Goal: Task Accomplishment & Management: Manage account settings

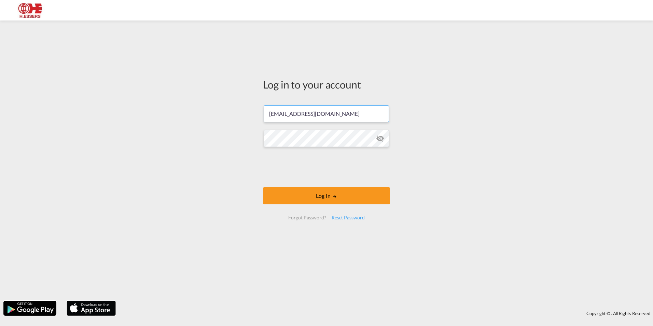
drag, startPoint x: 344, startPoint y: 114, endPoint x: 223, endPoint y: 111, distance: 120.3
click at [223, 111] on div "Log in to your account [PERSON_NAME][EMAIL_ADDRESS][DOMAIN_NAME] Log In Forgot …" at bounding box center [326, 160] width 653 height 273
paste input "testshipper"
type input "[EMAIL_ADDRESS][DOMAIN_NAME]"
click at [239, 144] on div "Log in to your account [EMAIL_ADDRESS][DOMAIN_NAME] Log In Forgot Password? Res…" at bounding box center [326, 160] width 653 height 273
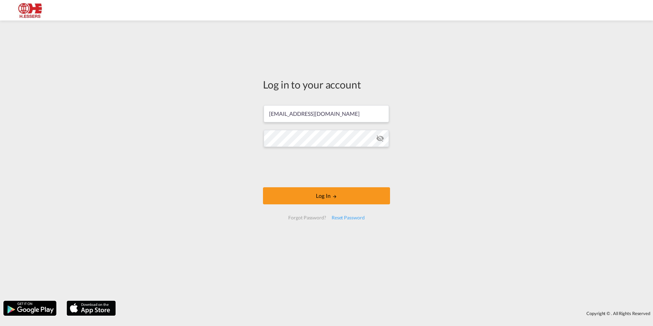
click at [508, 156] on div "Log in to your account [EMAIL_ADDRESS][DOMAIN_NAME] Log In Forgot Password? Res…" at bounding box center [326, 160] width 653 height 273
click at [356, 191] on button "Log In" at bounding box center [326, 195] width 127 height 17
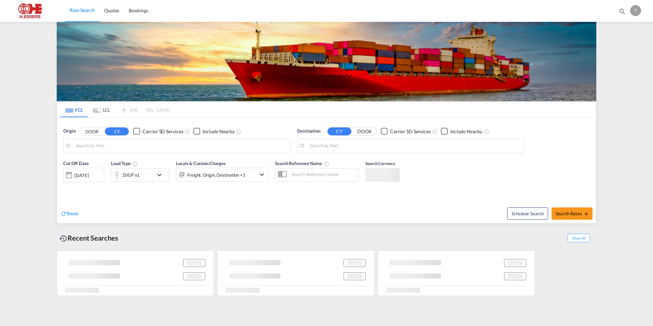
type input "[GEOGRAPHIC_DATA], BEANR"
type input "[GEOGRAPHIC_DATA], [GEOGRAPHIC_DATA]"
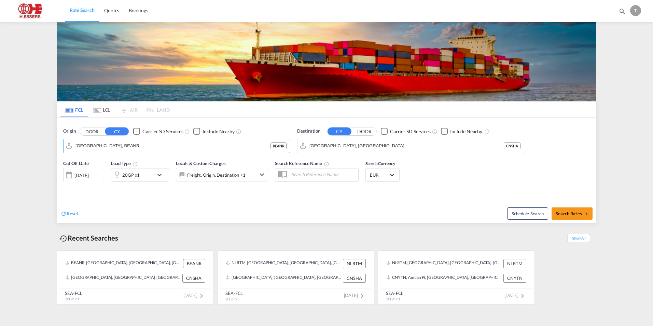
drag, startPoint x: 125, startPoint y: 148, endPoint x: 45, endPoint y: 145, distance: 80.6
click at [45, 145] on md-content "Rate Search Quotes Bookings Bookings Quotes T My Profile Logout FCL LCL AIR LAN…" at bounding box center [326, 163] width 653 height 326
drag, startPoint x: 112, startPoint y: 143, endPoint x: 116, endPoint y: 144, distance: 4.2
click at [116, 144] on input "[GEOGRAPHIC_DATA], BEANR" at bounding box center [180, 146] width 211 height 10
drag, startPoint x: 116, startPoint y: 144, endPoint x: 75, endPoint y: 145, distance: 41.0
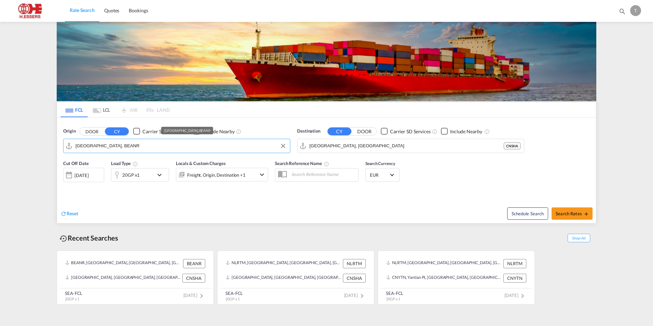
click at [75, 145] on input "[GEOGRAPHIC_DATA], BEANR" at bounding box center [180, 146] width 211 height 10
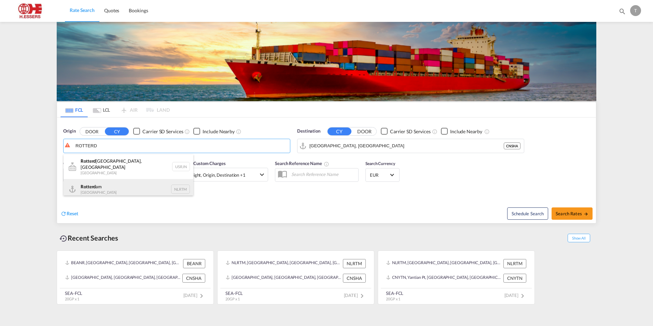
click at [97, 191] on div "Rotterd am [GEOGRAPHIC_DATA] NLRTM" at bounding box center [129, 189] width 130 height 20
type input "[GEOGRAPHIC_DATA], NLRTM"
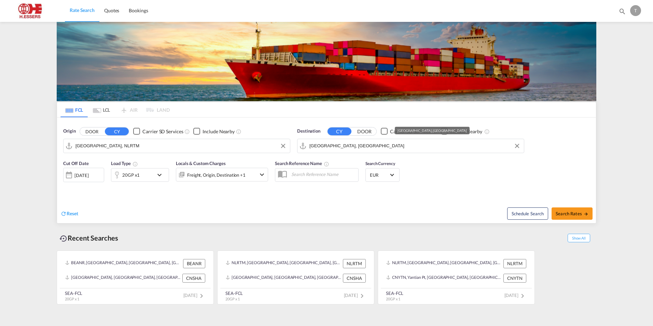
click at [340, 143] on input "[GEOGRAPHIC_DATA], [GEOGRAPHIC_DATA]" at bounding box center [414, 146] width 211 height 10
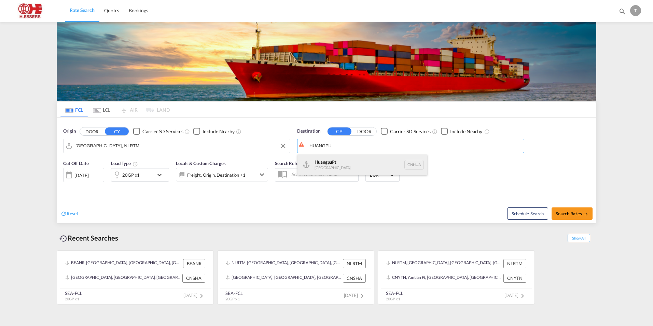
click at [350, 165] on div "Huangpu Pt China [GEOGRAPHIC_DATA]" at bounding box center [362, 164] width 130 height 20
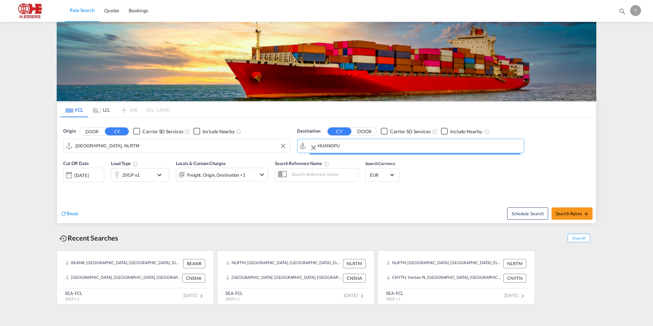
type input "Huangpu Pt, CNHUA"
click at [573, 214] on span "Search Rates" at bounding box center [572, 213] width 33 height 5
type input "NLRTM to CNHUA / [DATE]"
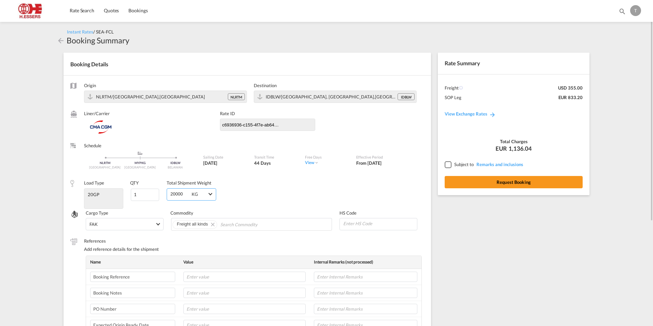
drag, startPoint x: 181, startPoint y: 194, endPoint x: 168, endPoint y: 194, distance: 12.6
click at [168, 194] on div "20000 KG KG KG" at bounding box center [192, 194] width 50 height 12
type input "0"
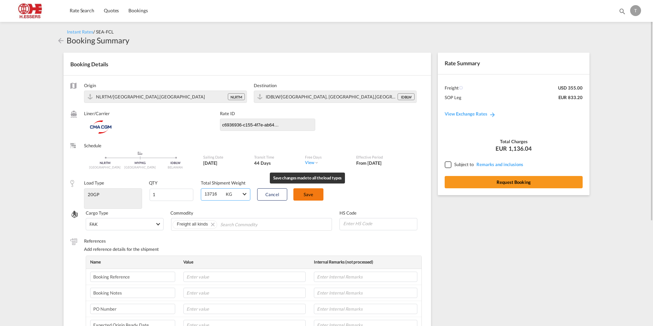
type input "13716"
click at [304, 194] on button "Save" at bounding box center [308, 194] width 30 height 12
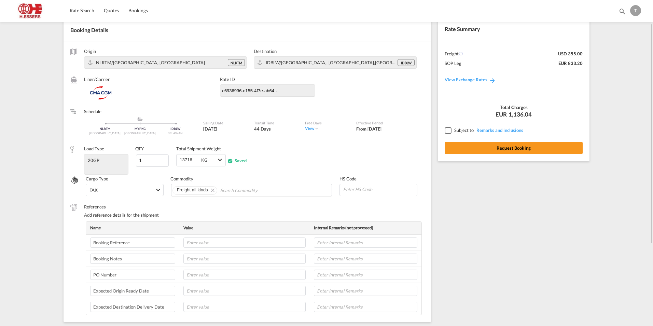
scroll to position [68, 0]
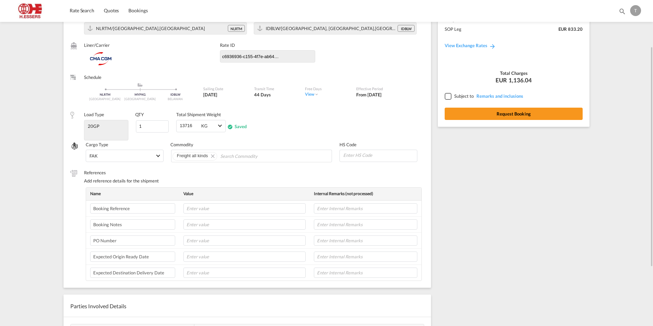
click at [352, 156] on input at bounding box center [380, 155] width 74 height 10
type input "38151100"
click at [265, 155] on input "Search Commodity" at bounding box center [251, 156] width 62 height 11
click at [226, 153] on input "Chips input." at bounding box center [251, 156] width 62 height 11
click at [225, 155] on input "Chips input." at bounding box center [251, 156] width 62 height 11
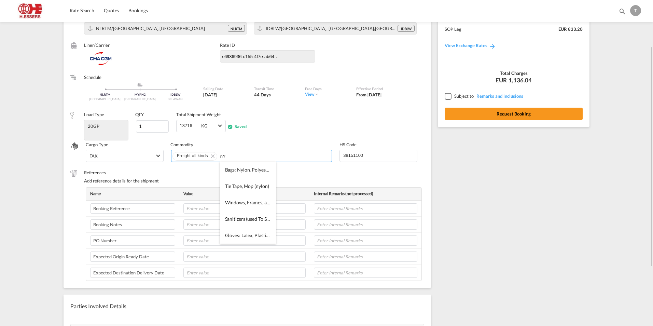
type input "n"
click at [225, 156] on input "Chips input." at bounding box center [251, 156] width 62 height 11
type input "n"
type input "Nysosel 820 150KG"
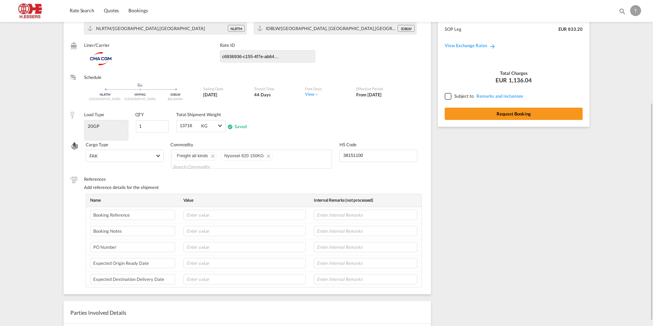
scroll to position [102, 0]
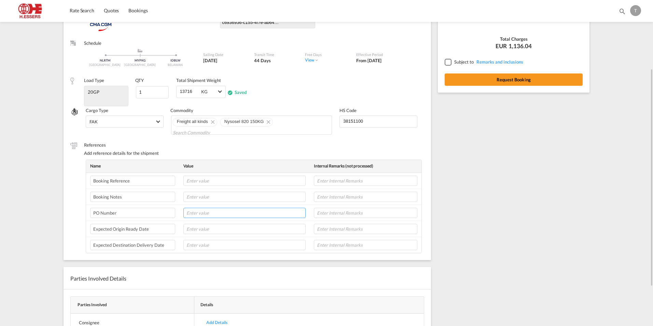
click at [200, 214] on input "text" at bounding box center [244, 213] width 122 height 10
paste input "Deliverynummer 80001127"
drag, startPoint x: 219, startPoint y: 212, endPoint x: 206, endPoint y: 212, distance: 13.0
click at [206, 212] on input "Deliverynummer 80001127" at bounding box center [244, 213] width 122 height 10
type input "Deliverynr 80001127"
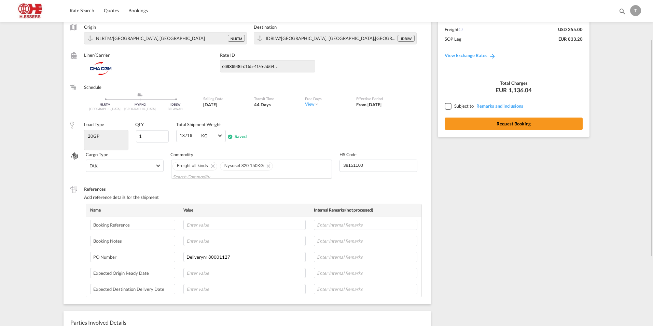
scroll to position [0, 0]
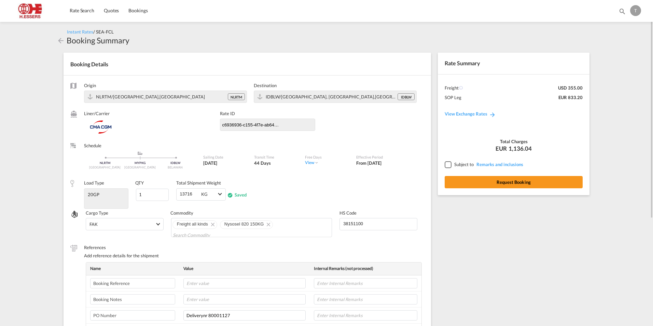
click at [448, 164] on div at bounding box center [448, 164] width 6 height 6
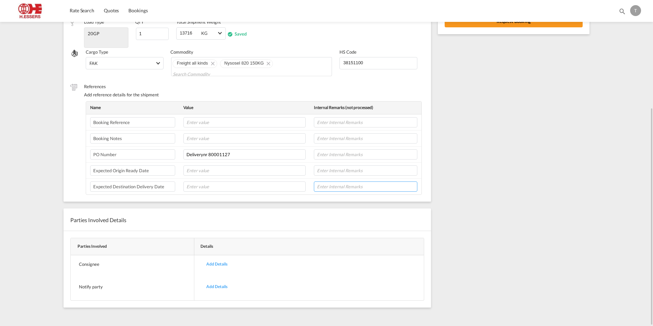
click at [323, 185] on input "text" at bounding box center [365, 186] width 103 height 10
type input "Need 14x days free time"
click at [213, 265] on div "Add Details" at bounding box center [216, 264] width 31 height 16
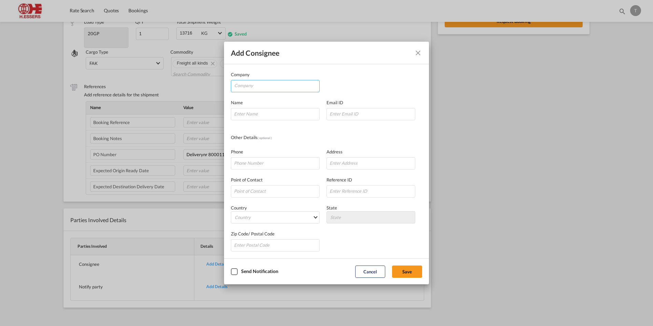
click at [251, 86] on input "Company" at bounding box center [276, 85] width 85 height 10
click at [249, 88] on input "Company" at bounding box center [276, 85] width 85 height 10
paste input "PT. MUSIM MAS"
type input "PT. MUSIM MAS"
click at [259, 112] on input "Company Name Email ..." at bounding box center [275, 114] width 89 height 12
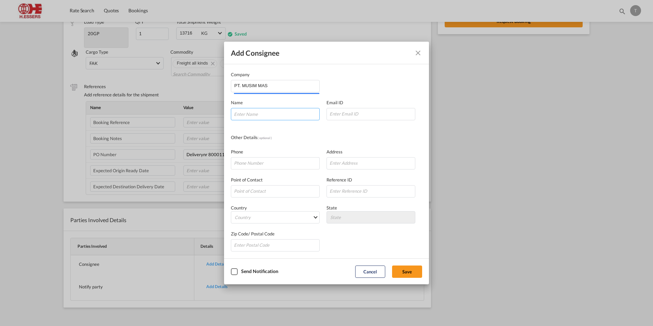
type input "s"
type input "XX"
click at [341, 164] on input "Company Name Email ..." at bounding box center [371, 163] width 89 height 12
paste input "JL. [PERSON_NAME] SUDARSO KM. 7,8"
click at [393, 162] on input "JL. [PERSON_NAME] SUDARSO KM. 7,8" at bounding box center [371, 163] width 89 height 12
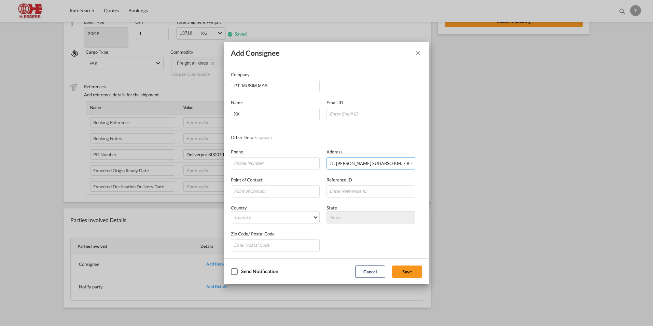
paste input "TANJUNG MULIA MEDAN DELI, [GEOGRAPHIC_DATA]"
click at [360, 164] on input "JL. [PERSON_NAME] SUDARSO KM. 7,8 - [GEOGRAPHIC_DATA], [GEOGRAPHIC_DATA]" at bounding box center [371, 163] width 89 height 12
type input "JL. [PERSON_NAME] SUDARSO KM. 7,8 - [GEOGRAPHIC_DATA], [GEOGRAPHIC_DATA]"
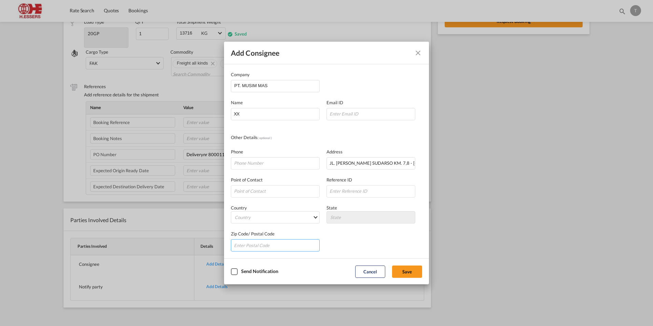
click at [256, 246] on input "Company Name Email ..." at bounding box center [275, 245] width 89 height 12
paste input "20241"
type input "20241"
click at [305, 217] on md-select "Country [GEOGRAPHIC_DATA] [GEOGRAPHIC_DATA] [GEOGRAPHIC_DATA] [US_STATE] [GEOGR…" at bounding box center [275, 217] width 89 height 12
type md-option "[GEOGRAPHIC_DATA]"
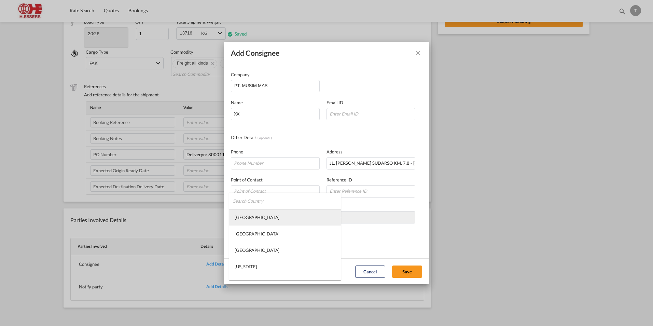
scroll to position [1669, 0]
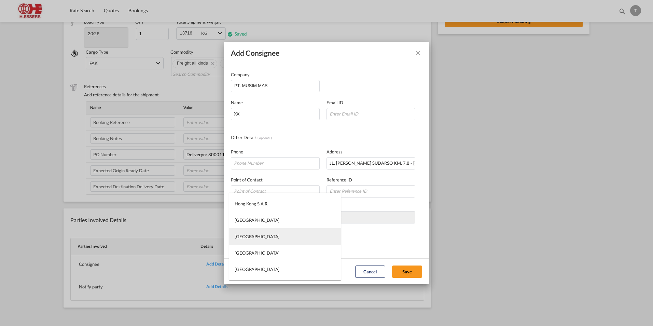
type md-option "[GEOGRAPHIC_DATA]"
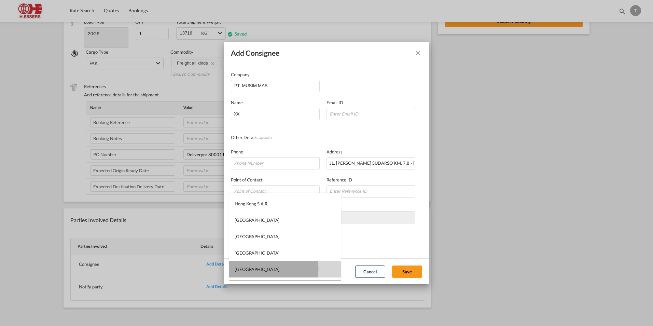
click at [249, 269] on div "[GEOGRAPHIC_DATA]" at bounding box center [257, 269] width 45 height 6
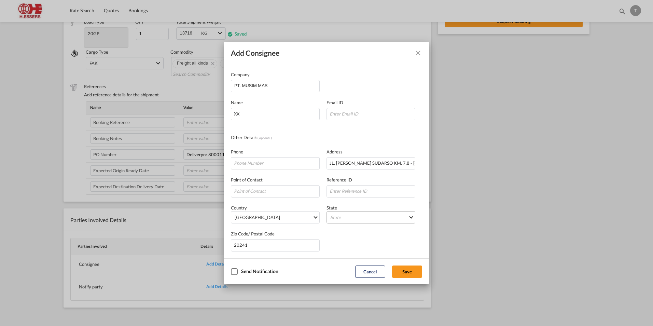
click at [344, 216] on md-select "State [GEOGRAPHIC_DATA] [GEOGRAPHIC_DATA] [GEOGRAPHIC_DATA]-[GEOGRAPHIC_DATA] […" at bounding box center [371, 217] width 89 height 12
type md-option "[GEOGRAPHIC_DATA]"
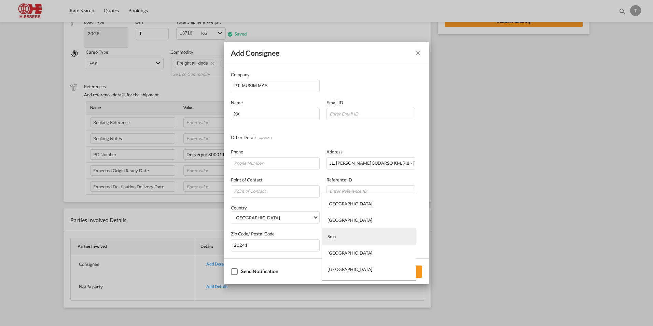
type md-option "Solo"
type md-option "[GEOGRAPHIC_DATA]"
click at [360, 222] on md-option "[GEOGRAPHIC_DATA]" at bounding box center [369, 220] width 94 height 16
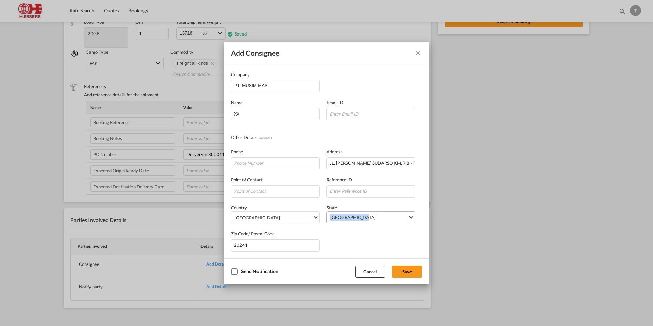
drag, startPoint x: 363, startPoint y: 219, endPoint x: 325, endPoint y: 220, distance: 37.6
click at [327, 220] on md-select "[GEOGRAPHIC_DATA]" at bounding box center [371, 217] width 89 height 12
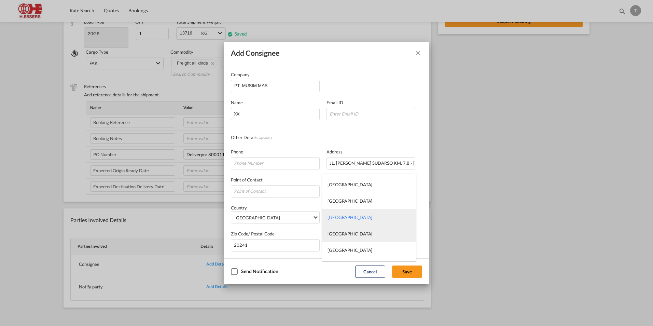
scroll to position [486, 0]
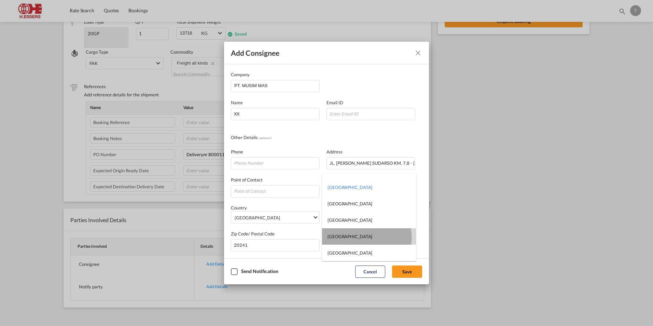
click at [363, 237] on md-option "[GEOGRAPHIC_DATA]" at bounding box center [369, 236] width 94 height 16
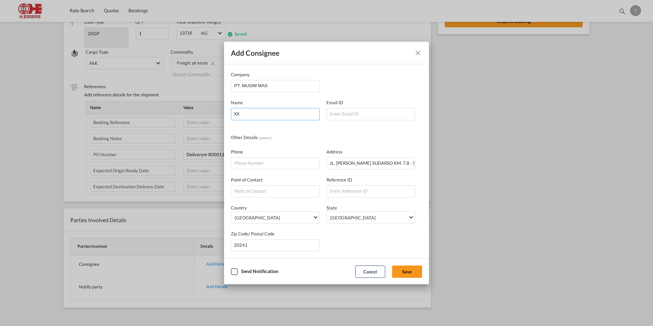
click at [245, 114] on input "XX" at bounding box center [275, 114] width 89 height 12
type input "X"
click at [369, 114] on input "Company Name Email ..." at bounding box center [371, 114] width 89 height 12
type input "x"
drag, startPoint x: 329, startPoint y: 187, endPoint x: 375, endPoint y: 196, distance: 47.4
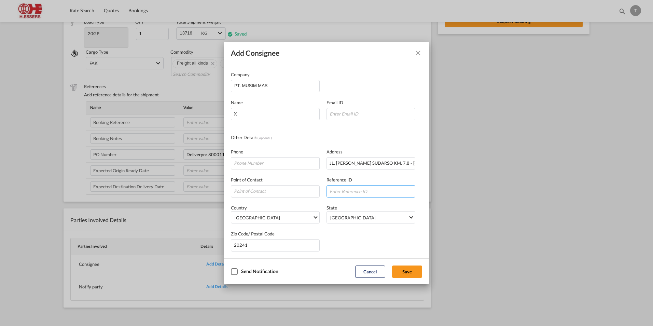
click at [329, 187] on input "Company Name Email ..." at bounding box center [371, 191] width 89 height 12
paste input "TAX ID: 0011000163092000"
type input "TAX ID: 0011000163092000"
click at [403, 271] on button "Save" at bounding box center [407, 271] width 30 height 12
click at [341, 112] on input "Company Name Email ..." at bounding box center [371, 114] width 89 height 12
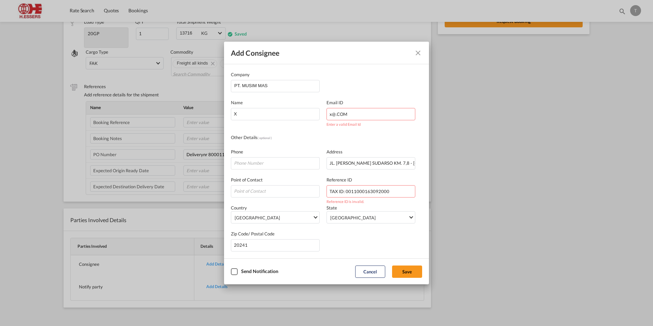
type input "x@.COM"
drag, startPoint x: 389, startPoint y: 191, endPoint x: 309, endPoint y: 191, distance: 79.9
click at [309, 191] on div "Point of Contact Reference ID TAX ID: 0011000163092000 Reference ID is invalid." at bounding box center [326, 183] width 191 height 28
click at [282, 192] on input "Company Name Email ..." at bounding box center [275, 191] width 89 height 12
paste input "TAX ID: 0011000163092000"
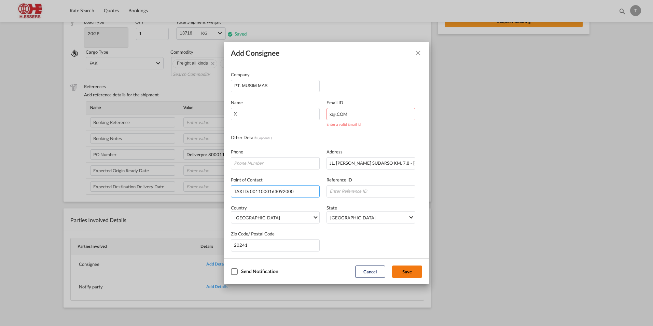
type input "TAX ID: 0011000163092000"
click at [406, 270] on button "Save" at bounding box center [407, 271] width 30 height 12
click at [348, 112] on input "x@.COM" at bounding box center [371, 114] width 89 height 12
click at [333, 114] on input "x@.COM" at bounding box center [371, 114] width 89 height 12
type input "x@[DOMAIN_NAME]"
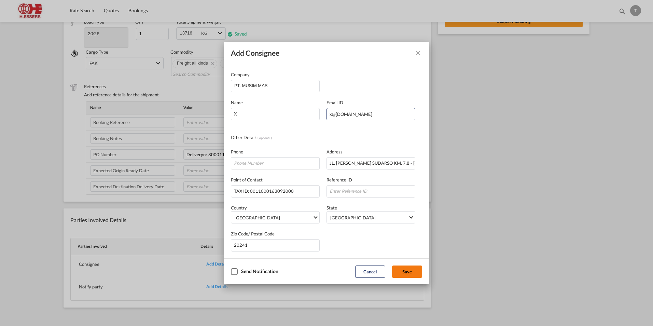
click at [409, 270] on button "Save" at bounding box center [407, 271] width 30 height 12
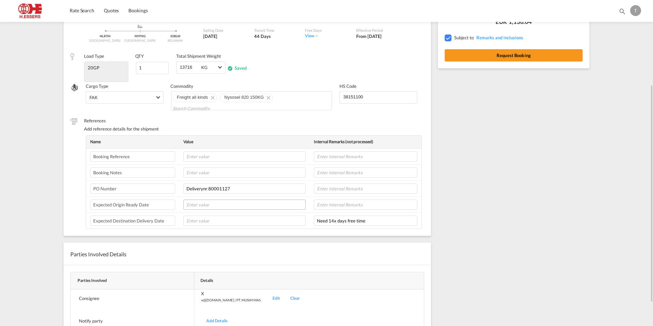
scroll to position [161, 0]
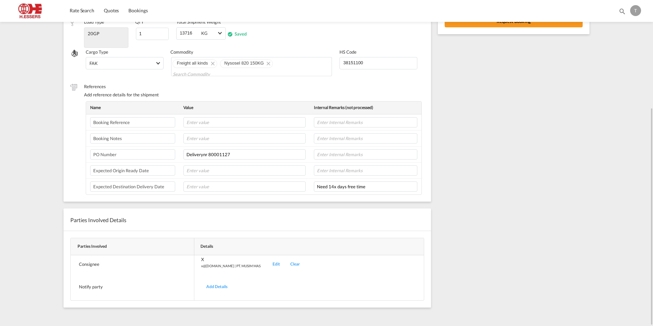
click at [212, 288] on div "Add Details" at bounding box center [216, 287] width 31 height 16
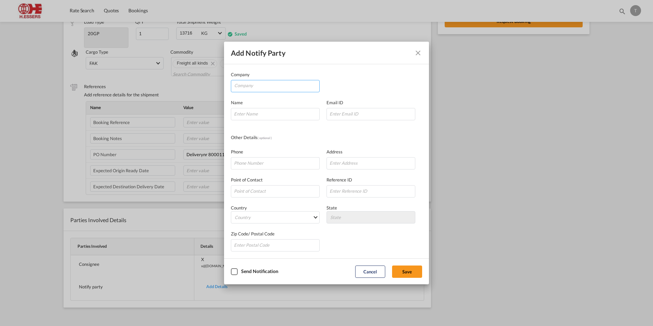
click at [258, 86] on input "Company" at bounding box center [276, 85] width 85 height 10
type input "P"
click at [238, 116] on input "Company Name Email ..." at bounding box center [275, 114] width 89 height 12
type input "X"
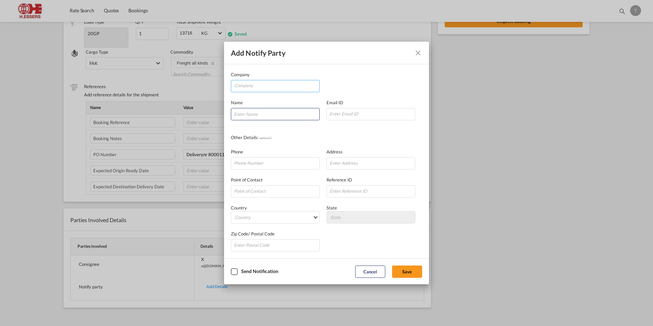
click at [274, 86] on input "Company" at bounding box center [276, 85] width 85 height 10
click at [258, 114] on input "Company Name Email ..." at bounding box center [275, 114] width 89 height 12
type input "X"
type input "JL. [PERSON_NAME] SUDARSO KM. 7,8 - [GEOGRAPHIC_DATA], [GEOGRAPHIC_DATA]"
type input "TAX ID: 0011000163092000"
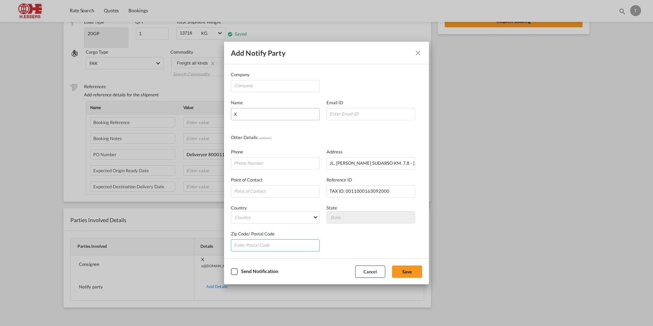
type input "20241"
drag, startPoint x: 393, startPoint y: 192, endPoint x: 315, endPoint y: 191, distance: 78.2
click at [315, 191] on div "Point of Contact Reference ID TAX ID: 0011000163092000 Reference ID is invalid." at bounding box center [326, 183] width 191 height 28
click at [236, 83] on input "Company" at bounding box center [276, 85] width 85 height 10
paste input "PT. MUSIM MAS"
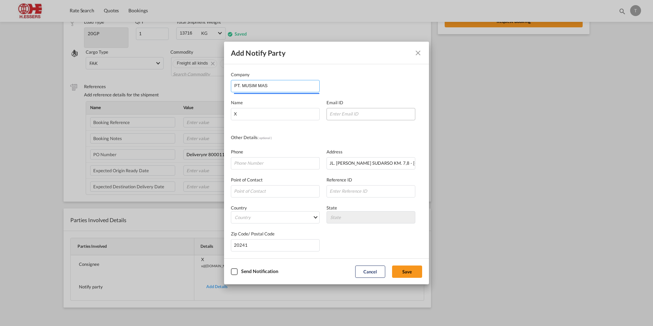
type input "PT. MUSIM MAS"
click at [341, 110] on input "Company Name Email ..." at bounding box center [371, 114] width 89 height 12
type input "X@[DOMAIN_NAME]"
click at [266, 192] on input "Company Name Email ..." at bounding box center [275, 191] width 89 height 12
click at [246, 190] on input "Company Name Email ..." at bounding box center [275, 191] width 89 height 12
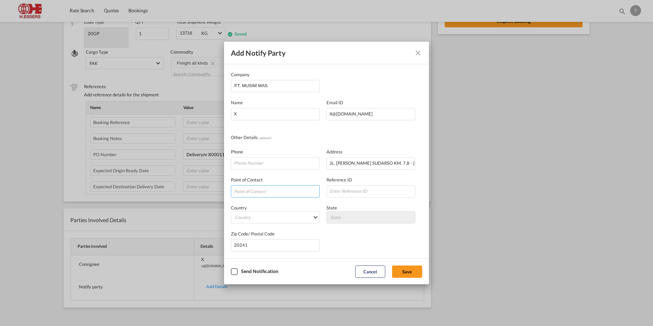
paste input "TAX ID: 0011000163092000"
type input "TAX ID: 0011000163092000"
click at [259, 221] on md-select "Country [GEOGRAPHIC_DATA] [GEOGRAPHIC_DATA] [GEOGRAPHIC_DATA] [US_STATE] [GEOGR…" at bounding box center [275, 217] width 89 height 12
type md-option "[GEOGRAPHIC_DATA]"
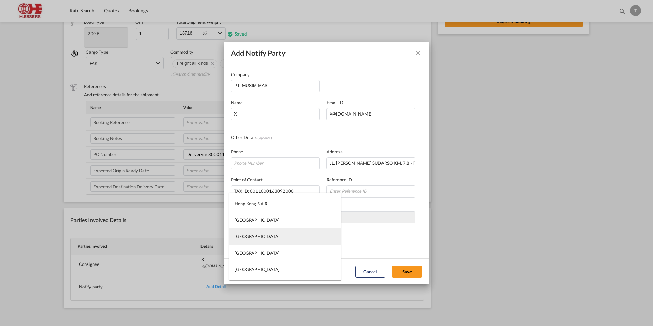
type md-option "[GEOGRAPHIC_DATA]"
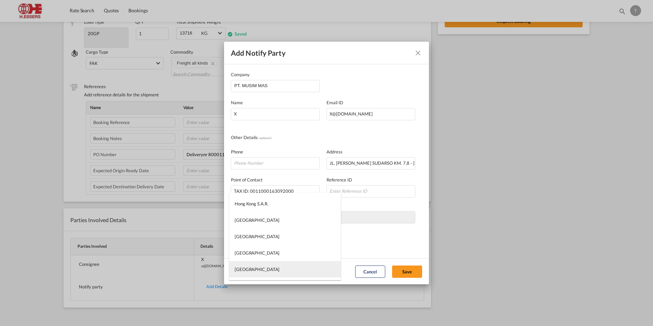
type md-option "[GEOGRAPHIC_DATA]"
click at [263, 268] on md-option "[GEOGRAPHIC_DATA]" at bounding box center [285, 269] width 112 height 16
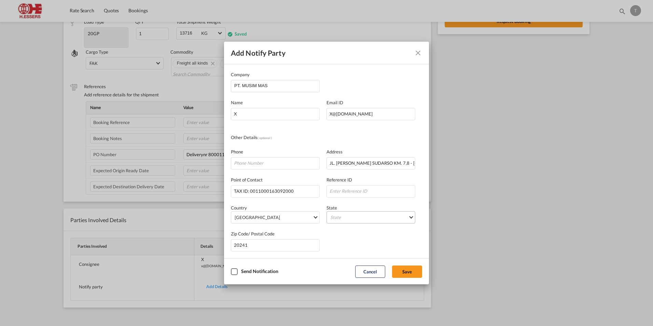
click at [354, 221] on md-select "State [GEOGRAPHIC_DATA] [GEOGRAPHIC_DATA] [GEOGRAPHIC_DATA]-[GEOGRAPHIC_DATA] […" at bounding box center [371, 217] width 89 height 12
type md-option "[GEOGRAPHIC_DATA]"
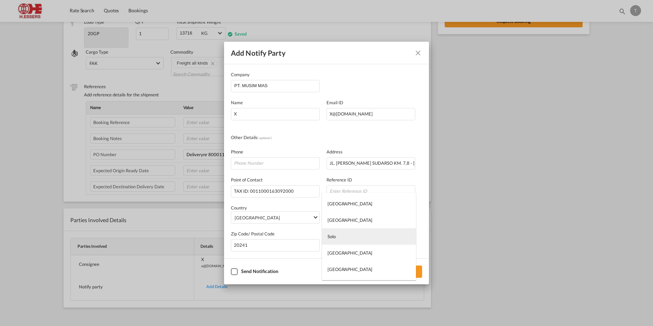
type md-option "Solo"
click at [353, 191] on md-backdrop at bounding box center [326, 163] width 653 height 326
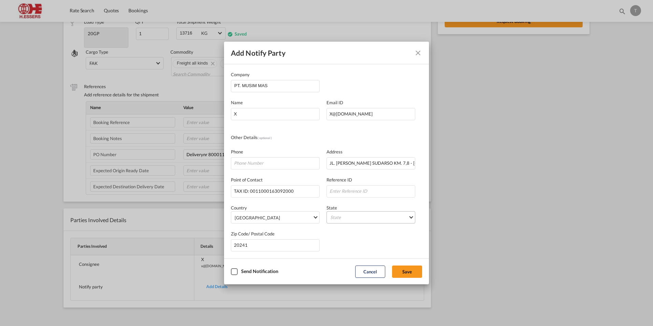
click at [353, 218] on md-select "State" at bounding box center [371, 217] width 89 height 12
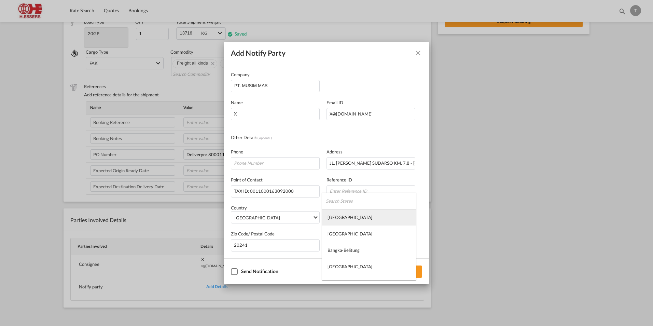
type md-option "[GEOGRAPHIC_DATA]"
type md-option "Solo"
type md-option "[GEOGRAPHIC_DATA]"
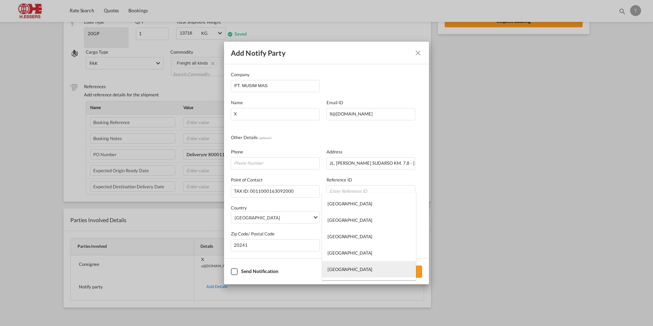
click at [348, 269] on div "[GEOGRAPHIC_DATA]" at bounding box center [350, 269] width 45 height 6
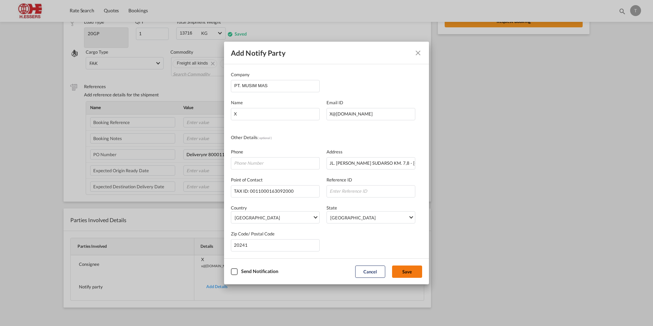
click at [411, 270] on button "Save" at bounding box center [407, 271] width 30 height 12
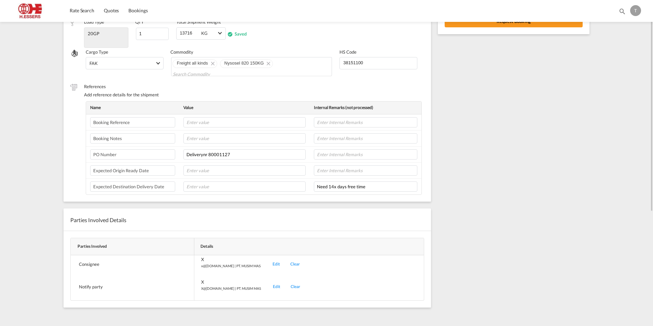
scroll to position [0, 0]
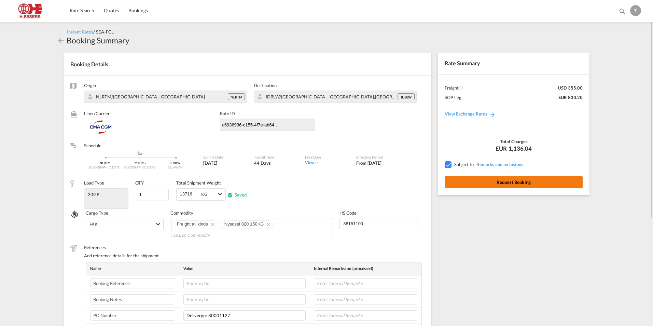
click at [494, 184] on button "Request Booking" at bounding box center [514, 182] width 138 height 12
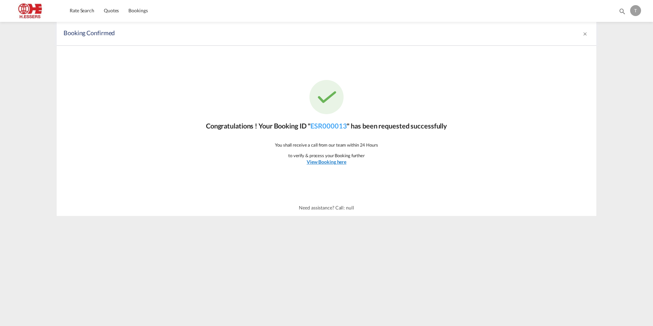
click at [321, 163] on u "View Booking here" at bounding box center [327, 162] width 40 height 6
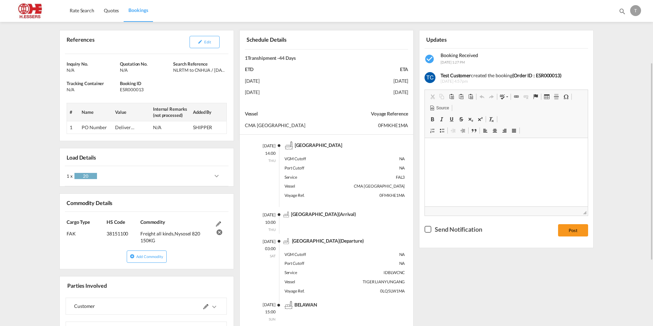
scroll to position [205, 0]
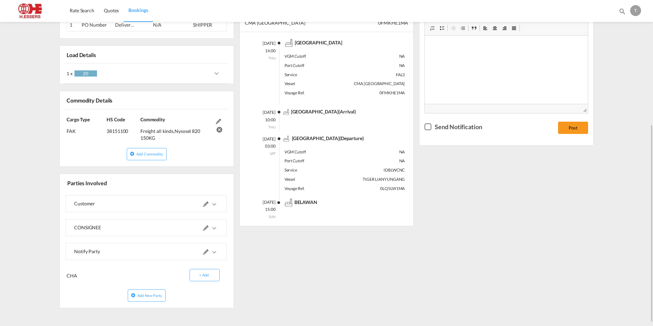
click at [205, 229] on md-icon at bounding box center [205, 227] width 5 height 5
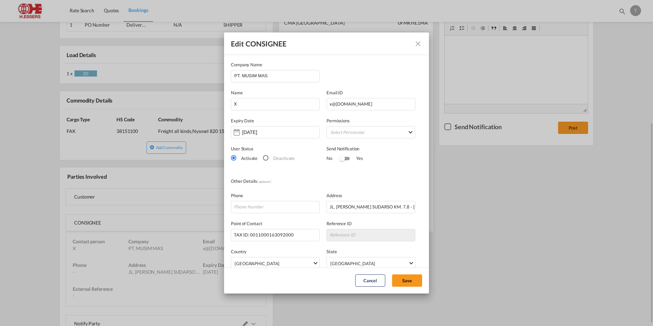
scroll to position [204, 0]
click at [365, 282] on button "Cancel" at bounding box center [370, 280] width 30 height 12
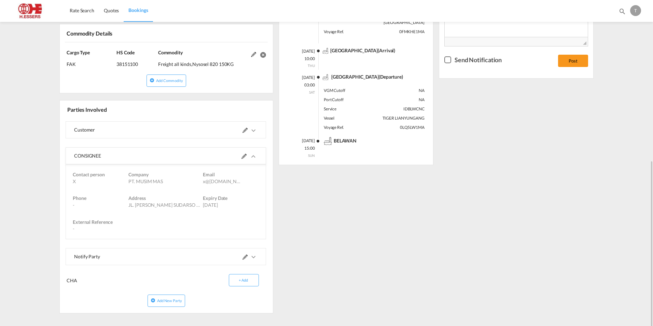
scroll to position [282, 0]
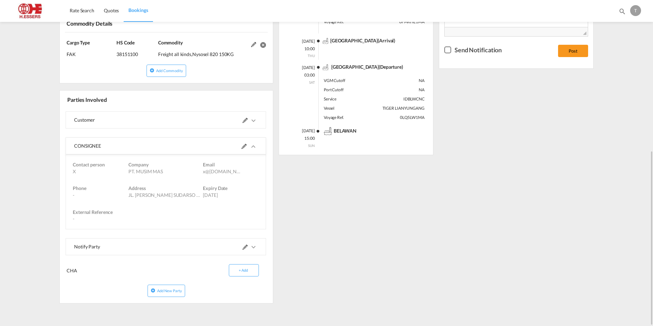
click at [249, 148] on md-icon "icons/ic_keyboard_arrow_right_black_24px.svg" at bounding box center [253, 146] width 8 height 8
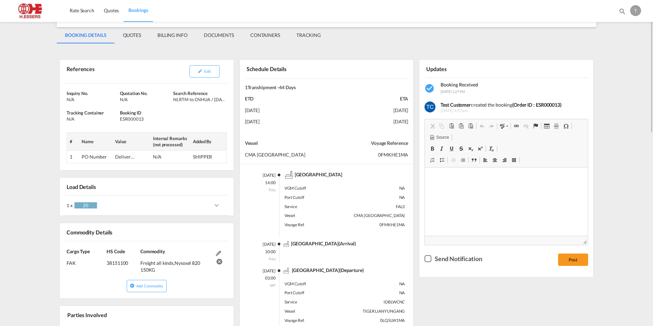
scroll to position [5, 0]
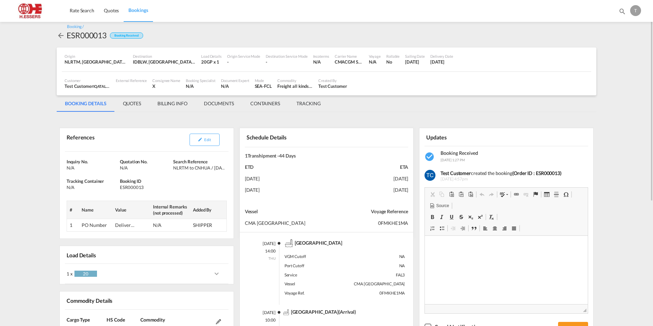
click at [227, 105] on md-tab-item "DOCUMENTS" at bounding box center [219, 103] width 46 height 16
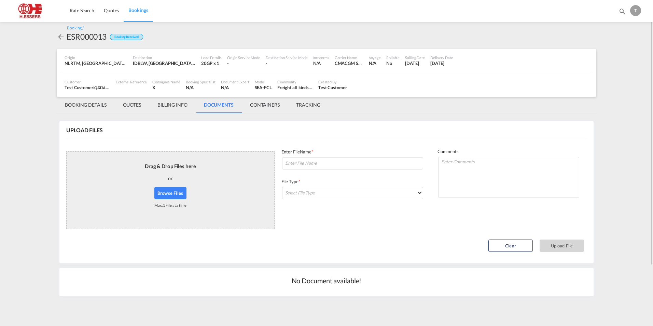
scroll to position [0, 0]
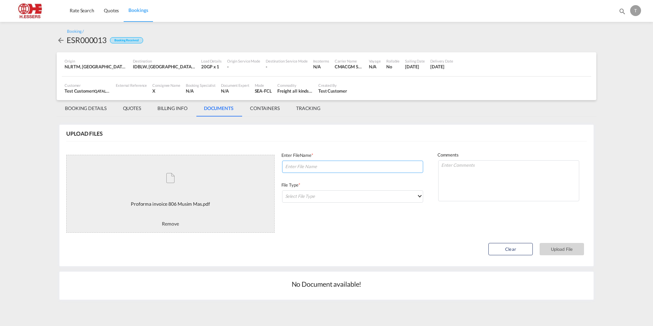
click at [339, 166] on input at bounding box center [352, 167] width 141 height 12
type input "Proforma invoice 806 Musim Mas"
click at [345, 196] on md-select "Select File Type DO/CRO Draft B/L Freight Invoice Commercial Invoice Original B…" at bounding box center [352, 196] width 141 height 12
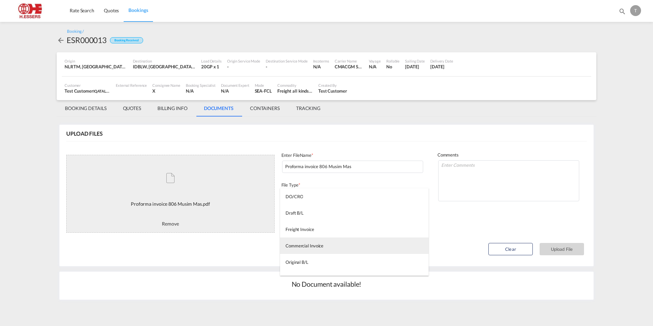
click at [316, 240] on md-option "Commercial Invoice" at bounding box center [354, 245] width 149 height 16
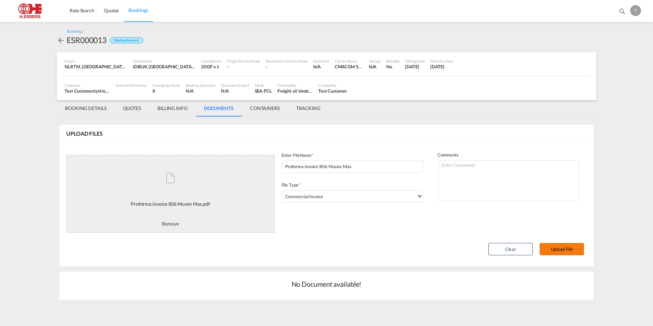
click at [568, 249] on button "Upload File" at bounding box center [562, 249] width 44 height 12
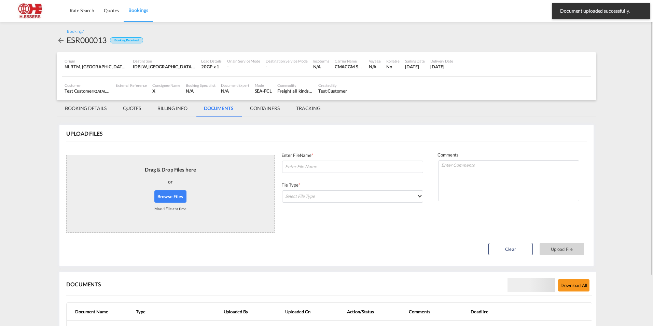
click at [99, 108] on md-tab-item "BOOKING DETAILS" at bounding box center [86, 108] width 58 height 16
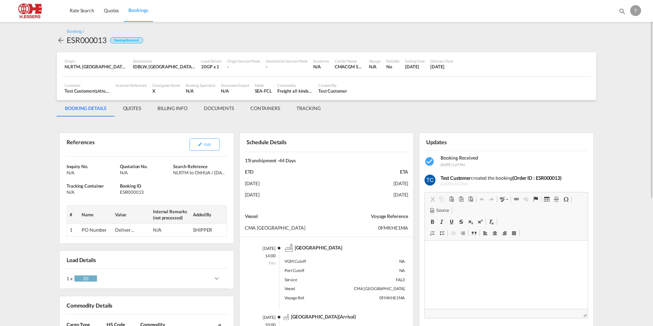
click at [217, 112] on md-tab-item "DOCUMENTS" at bounding box center [219, 108] width 46 height 16
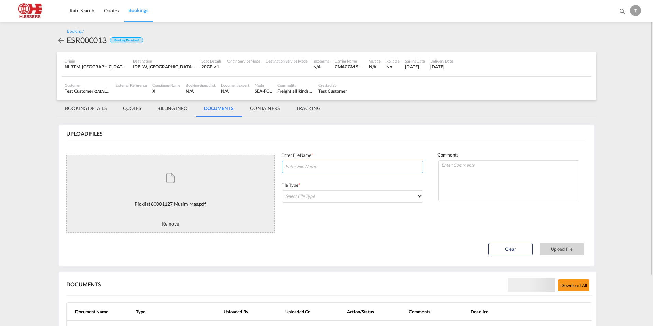
click at [314, 168] on input at bounding box center [352, 167] width 141 height 12
type input "Picklist 80001127"
click at [320, 198] on md-select "Select File Type" at bounding box center [352, 196] width 141 height 12
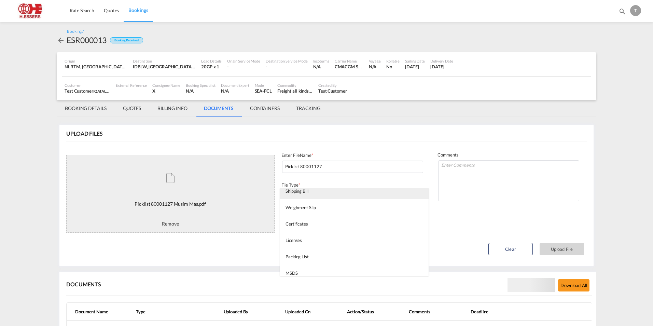
scroll to position [171, 0]
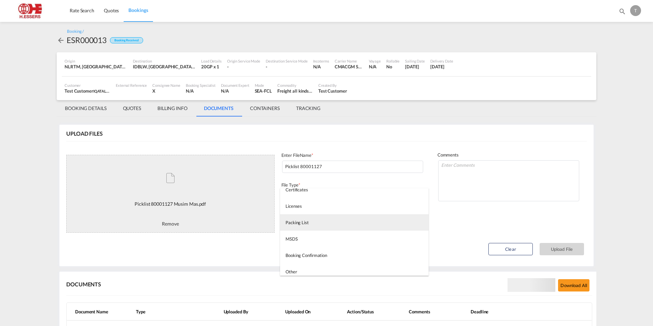
click at [329, 222] on md-option "Packing List" at bounding box center [354, 222] width 149 height 16
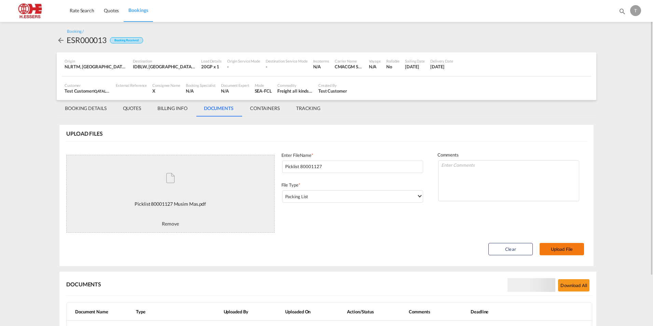
click at [570, 249] on button "Upload File" at bounding box center [562, 249] width 44 height 12
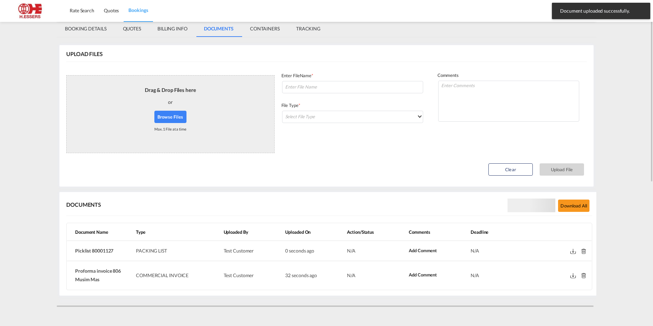
scroll to position [0, 0]
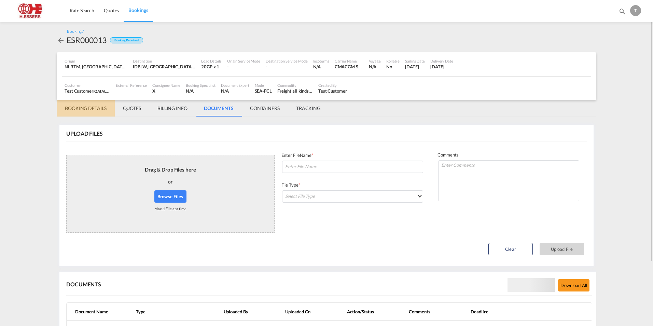
click at [102, 109] on md-tab-item "BOOKING DETAILS" at bounding box center [86, 108] width 58 height 16
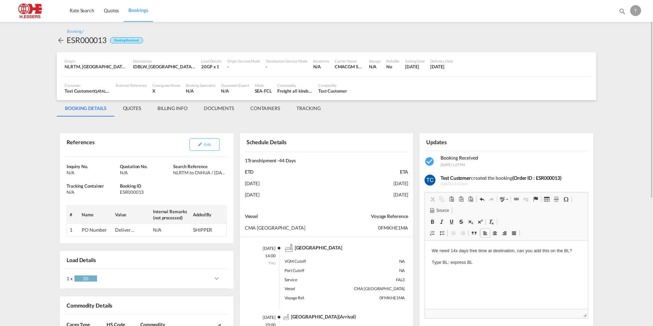
click at [483, 261] on p "Type BL: express BL" at bounding box center [506, 262] width 149 height 7
click at [446, 248] on p "We need 14x days free time at destination, can you add this on the BL?" at bounding box center [506, 250] width 149 height 7
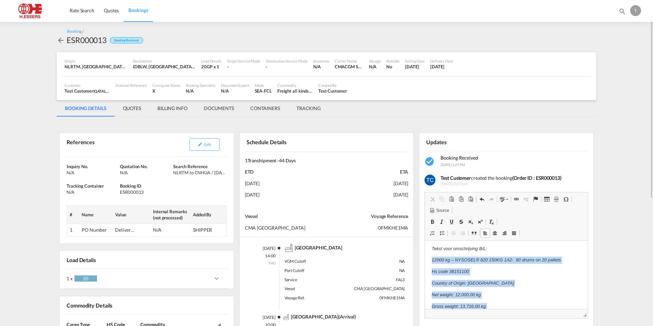
scroll to position [80, 0]
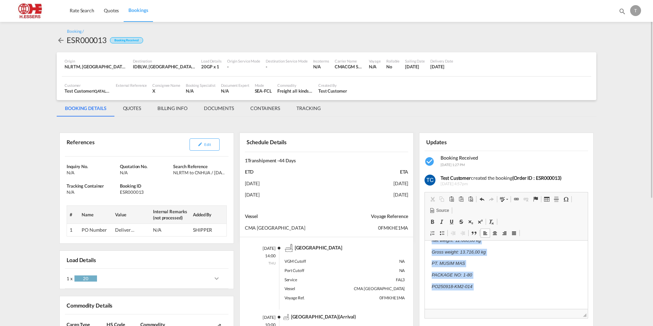
drag, startPoint x: 432, startPoint y: 283, endPoint x: 491, endPoint y: 295, distance: 61.0
click at [492, 296] on body "We need 14x days free time at destination, can you add this on the BL? Type BL:…" at bounding box center [506, 235] width 149 height 134
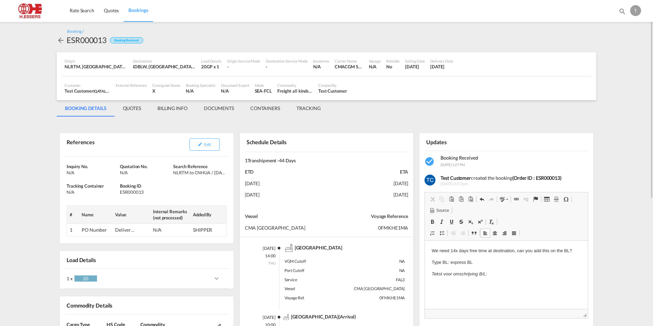
scroll to position [0, 0]
click at [461, 199] on span at bounding box center [460, 198] width 5 height 5
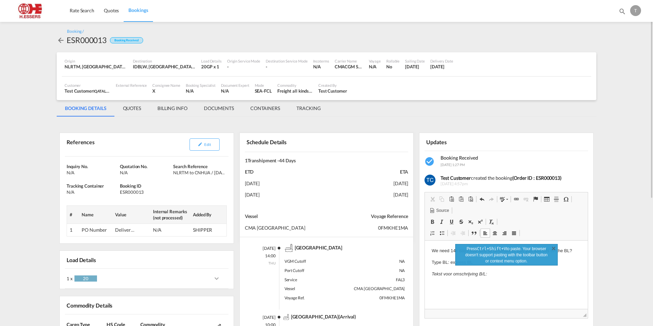
click at [461, 199] on span at bounding box center [460, 198] width 5 height 5
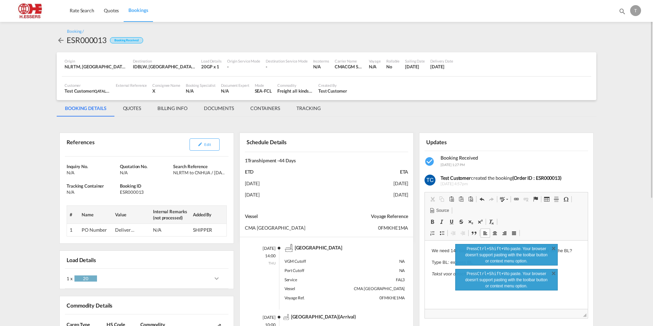
click at [435, 286] on p "Editor, editor2" at bounding box center [506, 285] width 149 height 7
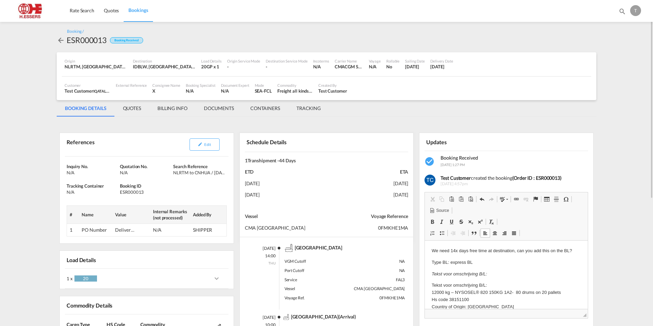
drag, startPoint x: 490, startPoint y: 284, endPoint x: 432, endPoint y: 282, distance: 58.5
click at [432, 282] on p "Tekst voor omschrijving B/L: 12000 kg – NYSOSEL® 820 150KG 1A2- 80 drums on 20 …" at bounding box center [506, 317] width 149 height 71
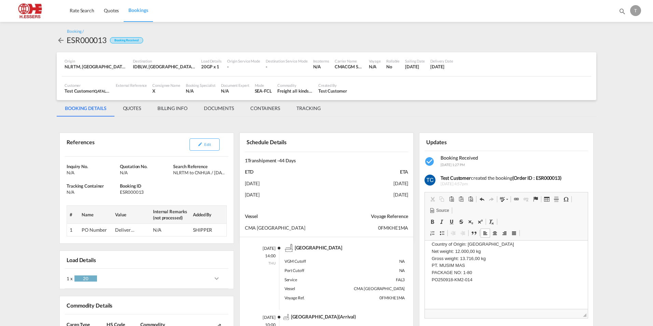
click at [442, 291] on p "Tekst voor omschrijving B/L: 12000 kg – NYSOSEL® 820 150KG 1A2- 80 drums on 20 …" at bounding box center [506, 255] width 149 height 71
drag, startPoint x: 493, startPoint y: 291, endPoint x: 431, endPoint y: 292, distance: 61.8
click at [432, 292] on p "Te laden goederen: 12000 kg - NYSOSEL ® 820 150KG 1A2- 80 drums op 20 pallets =…" at bounding box center [506, 271] width 149 height 78
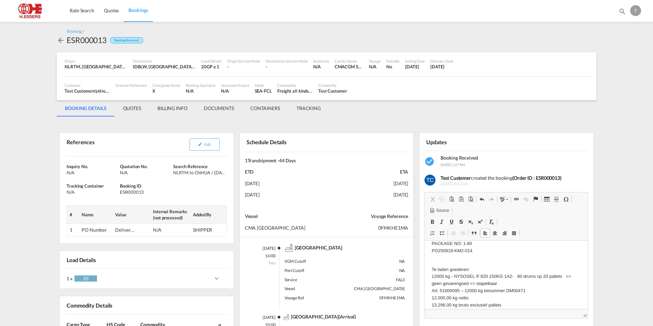
click at [442, 262] on body "We need 14x days free time at destination, can you add this on the BL? Type BL:…" at bounding box center [506, 257] width 149 height 181
click at [428, 264] on html "We need 14x days free time at destination, can you add this on the BL? Type BL:…" at bounding box center [506, 258] width 163 height 195
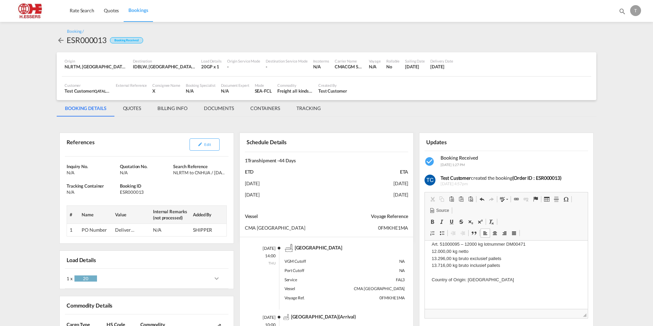
scroll to position [34, 0]
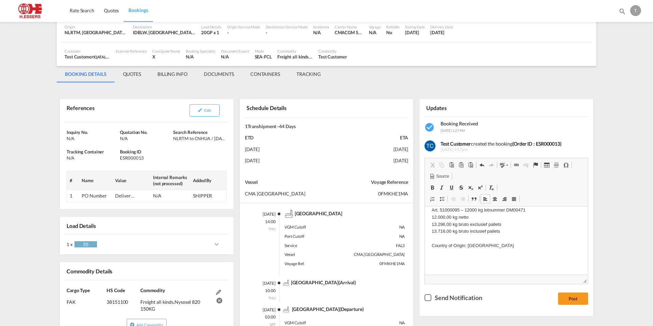
click at [428, 298] on div "Checkbox No Ink" at bounding box center [428, 297] width 7 height 7
click at [570, 299] on button "Post" at bounding box center [573, 298] width 30 height 12
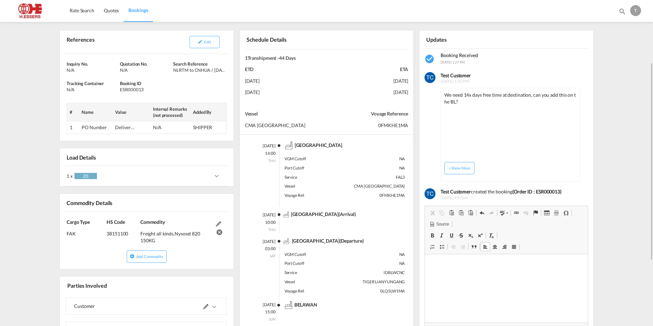
scroll to position [0, 0]
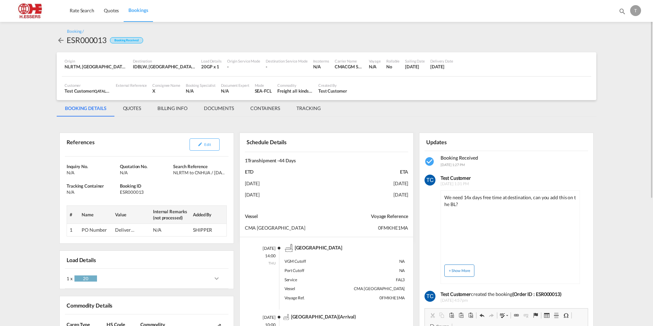
click at [467, 270] on button "+ Show More" at bounding box center [459, 270] width 30 height 12
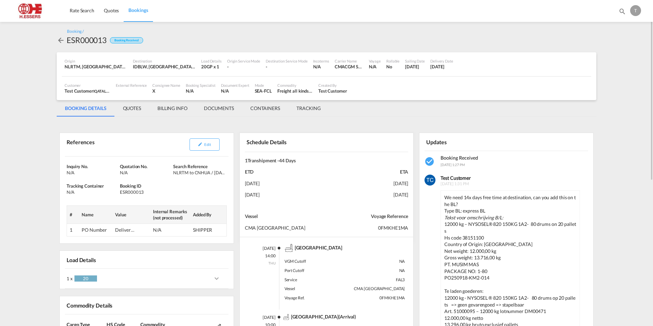
scroll to position [68, 0]
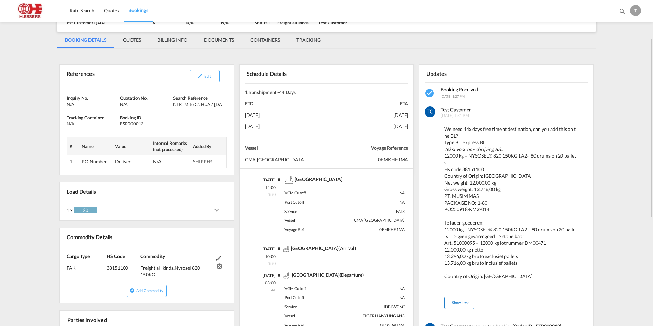
drag, startPoint x: 460, startPoint y: 303, endPoint x: 41, endPoint y: 9, distance: 511.9
click at [460, 303] on button "- Show Less" at bounding box center [459, 302] width 30 height 12
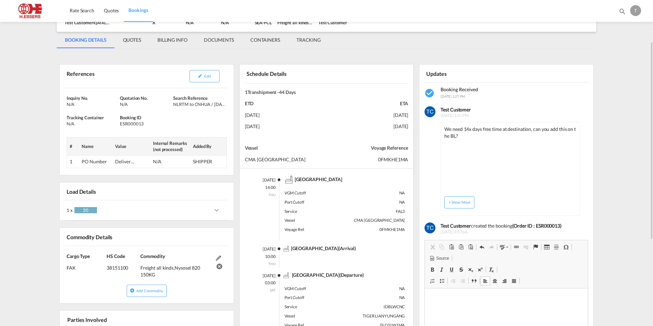
scroll to position [0, 0]
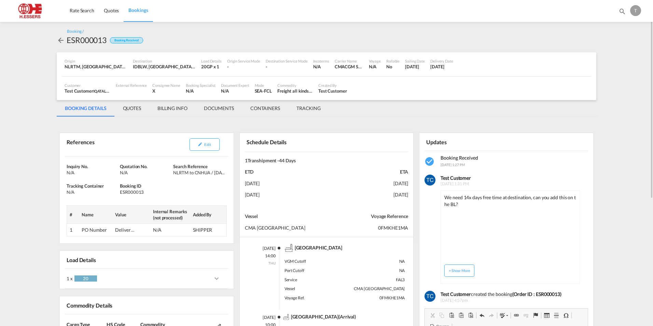
click at [63, 39] on md-icon "icon-arrow-left" at bounding box center [61, 40] width 8 height 8
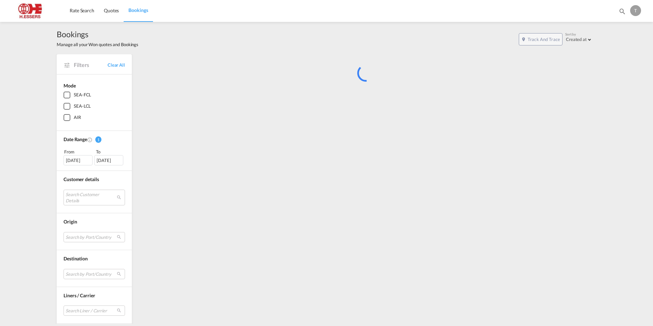
click at [634, 12] on div "T" at bounding box center [635, 10] width 11 height 11
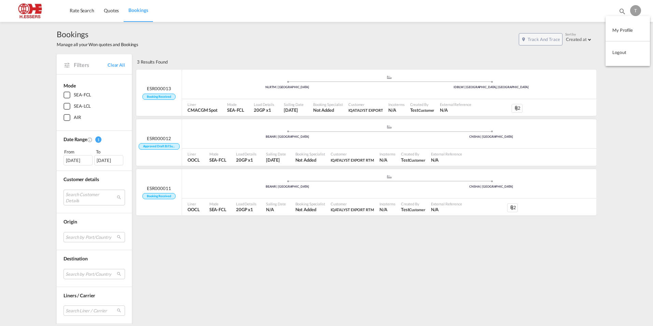
click at [624, 55] on button "Logout" at bounding box center [628, 52] width 44 height 14
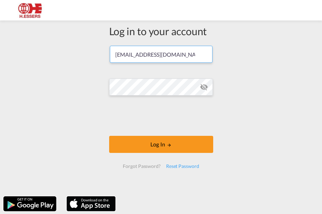
drag, startPoint x: 189, startPoint y: 54, endPoint x: 91, endPoint y: 63, distance: 98.1
click at [91, 63] on div "Log in to your account [PERSON_NAME][EMAIL_ADDRESS][DOMAIN_NAME] Log In Forgot …" at bounding box center [161, 108] width 322 height 169
paste input "salesforwarding"
type input "[EMAIL_ADDRESS][DOMAIN_NAME]"
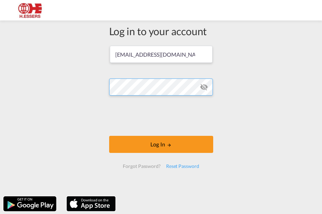
click at [92, 87] on div "Log in to your account [EMAIL_ADDRESS][DOMAIN_NAME] Log In Forgot Password? Res…" at bounding box center [161, 108] width 322 height 169
click at [284, 104] on div "Log in to your account [EMAIL_ADDRESS][DOMAIN_NAME] Log In Forgot Password? Res…" at bounding box center [161, 108] width 322 height 169
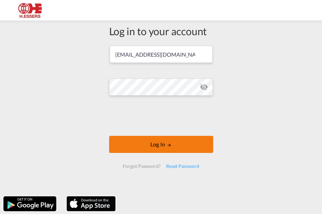
click at [166, 150] on button "Log In" at bounding box center [161, 144] width 104 height 17
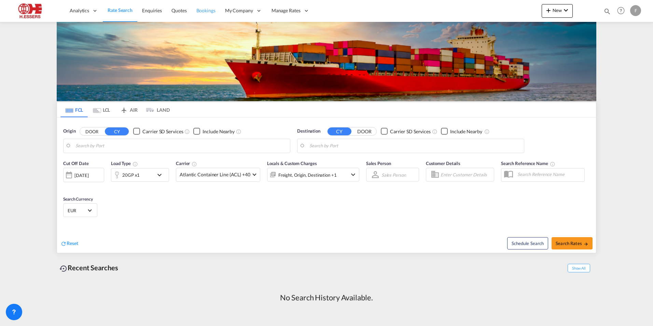
click at [206, 8] on span "Bookings" at bounding box center [205, 11] width 19 height 6
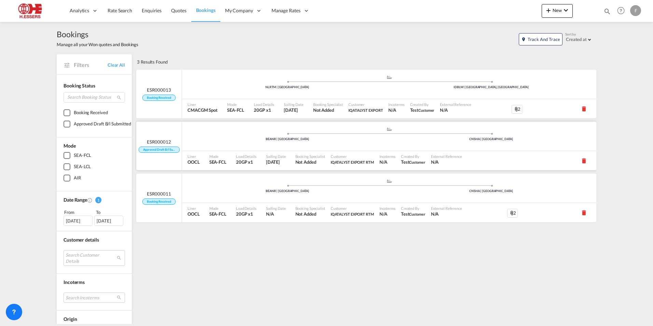
click at [582, 162] on md-icon "icon-delete" at bounding box center [584, 160] width 7 height 7
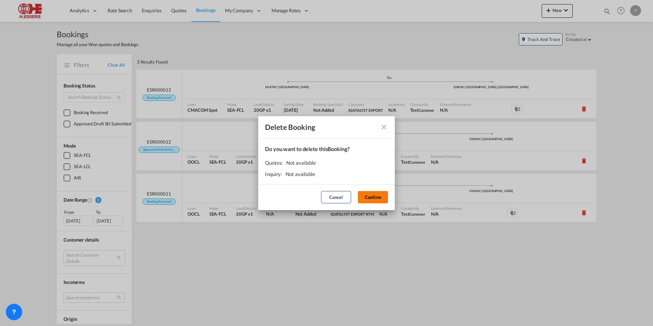
click at [374, 198] on button "Confirm" at bounding box center [373, 197] width 30 height 12
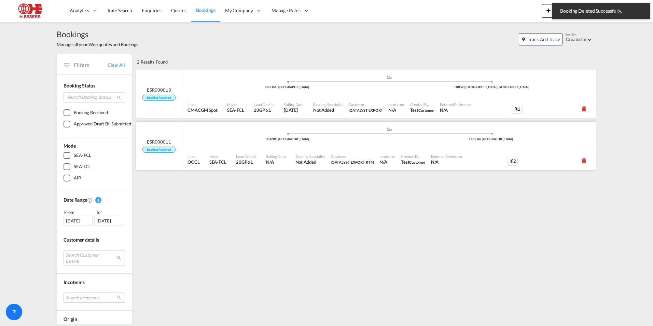
click at [583, 158] on md-icon "icon-delete" at bounding box center [584, 160] width 7 height 7
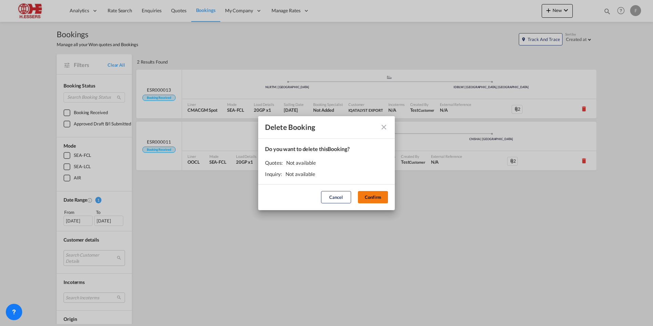
click at [376, 196] on button "Confirm" at bounding box center [373, 197] width 30 height 12
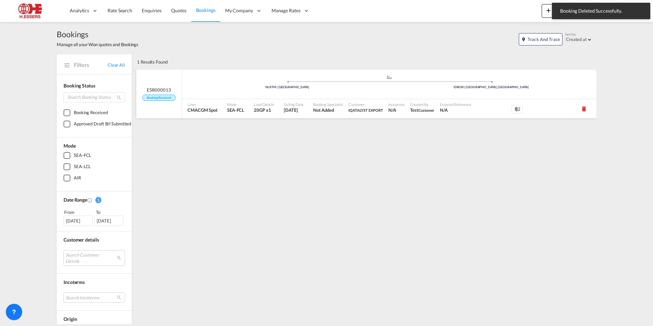
click at [320, 96] on div ".a{fill:#aaa8ad;} .a{fill:#aaa8ad;} NLRTM | [GEOGRAPHIC_DATA] IDBLW | [GEOGRAPH…" at bounding box center [389, 86] width 414 height 22
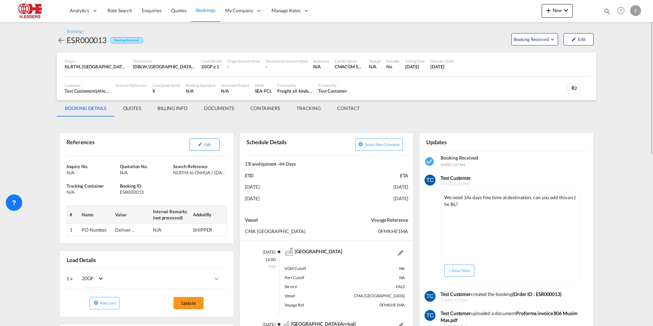
click at [203, 146] on button "Edit" at bounding box center [205, 144] width 30 height 12
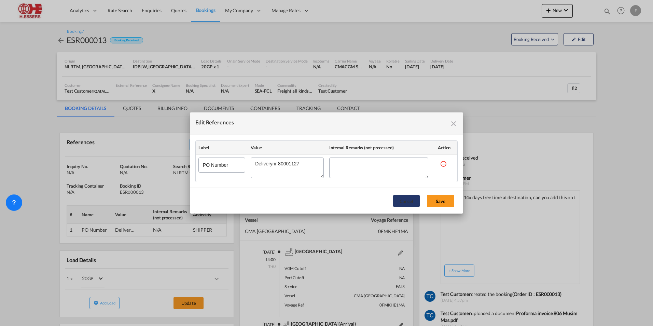
click at [409, 201] on button "Cancel" at bounding box center [406, 201] width 27 height 12
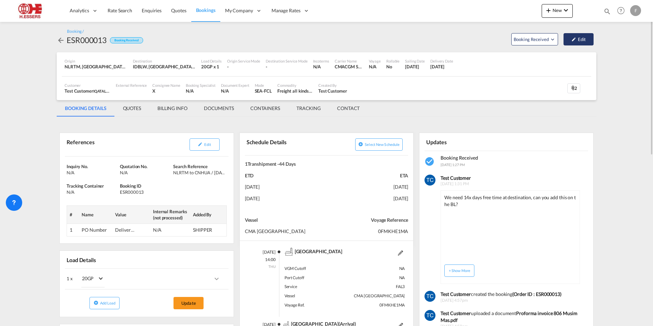
click at [577, 40] on button "Edit" at bounding box center [579, 39] width 30 height 12
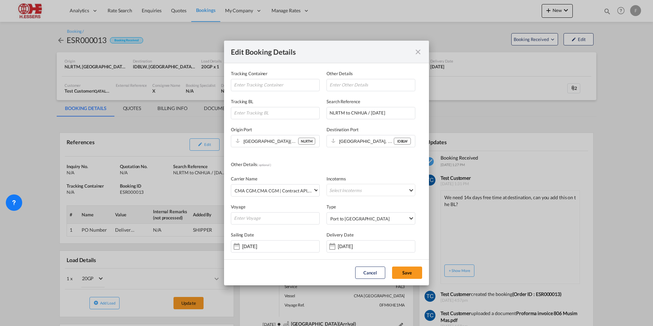
click at [505, 67] on div "Edit Booking Details Tracking Container Other Details Tracking BL Search Refere…" at bounding box center [326, 163] width 653 height 326
click at [577, 120] on div "Edit Booking Details Tracking Container Other Details Tracking BL Search Refere…" at bounding box center [326, 163] width 653 height 326
click at [623, 102] on div "Edit Booking Details Tracking Container Other Details Tracking BL Search Refere…" at bounding box center [326, 163] width 653 height 326
click at [403, 41] on div "Edit Booking Details" at bounding box center [326, 52] width 205 height 23
click at [352, 83] on input "Tracking ContainerOther DetailsTracking ..." at bounding box center [371, 85] width 89 height 12
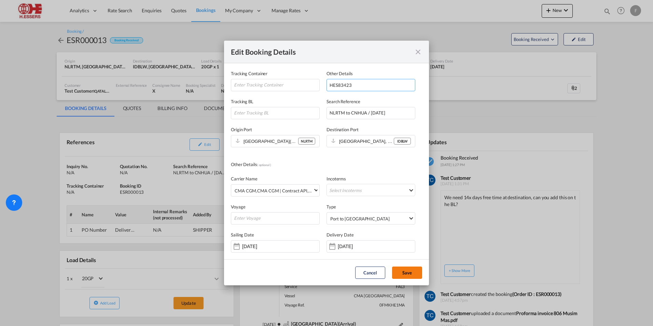
type input "HES83423"
click at [411, 274] on button "Save" at bounding box center [407, 272] width 30 height 12
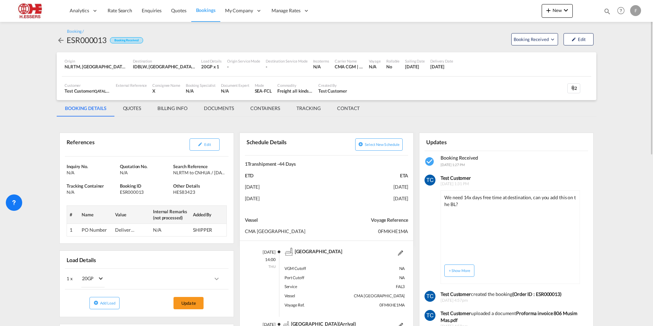
click at [100, 228] on td "PO Number" at bounding box center [95, 230] width 33 height 13
click at [207, 147] on button "Edit" at bounding box center [205, 144] width 30 height 12
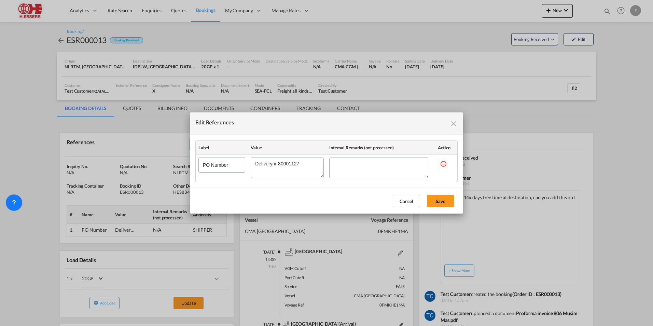
click at [451, 122] on md-icon "icon-close fg-AAA8AD cursor" at bounding box center [453, 124] width 8 height 8
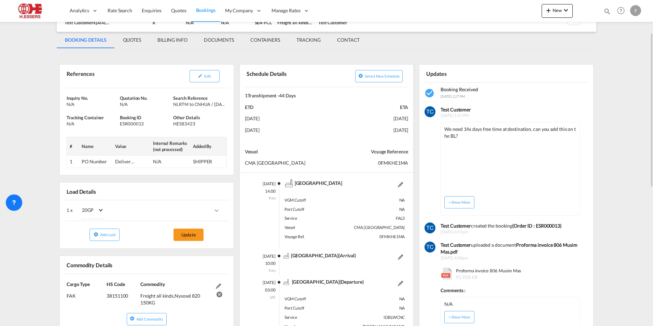
scroll to position [102, 0]
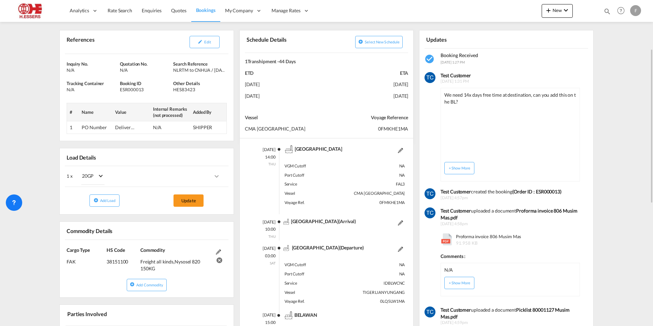
click at [399, 151] on md-icon at bounding box center [400, 150] width 5 height 5
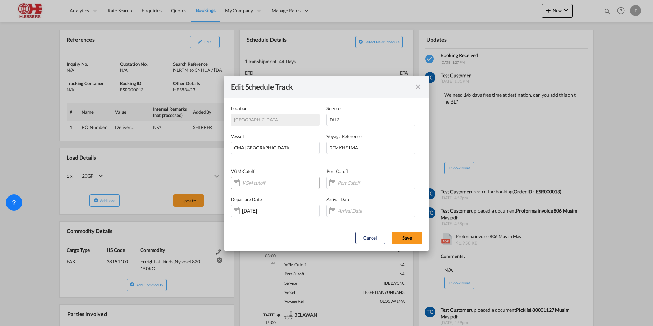
click at [252, 184] on input "Location Service VesselVoyage ..." at bounding box center [272, 182] width 61 height 5
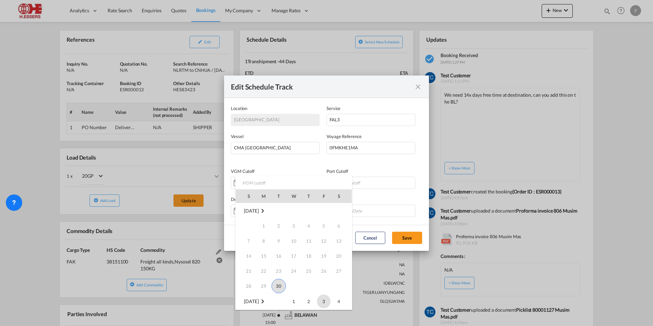
click at [323, 300] on span "3" at bounding box center [324, 301] width 14 height 14
type input "[DATE]"
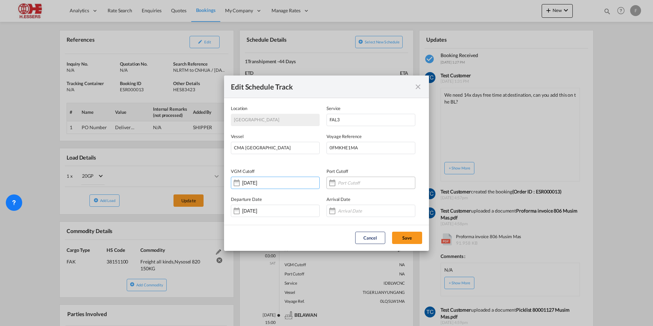
click at [333, 184] on div "Location Service VesselVoyage ..." at bounding box center [332, 183] width 11 height 14
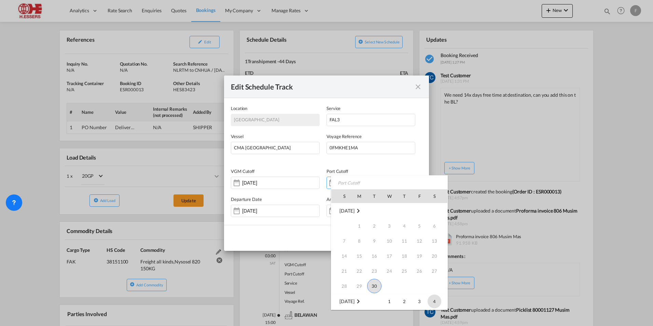
click at [439, 301] on span "4" at bounding box center [435, 301] width 14 height 14
type input "[DATE]"
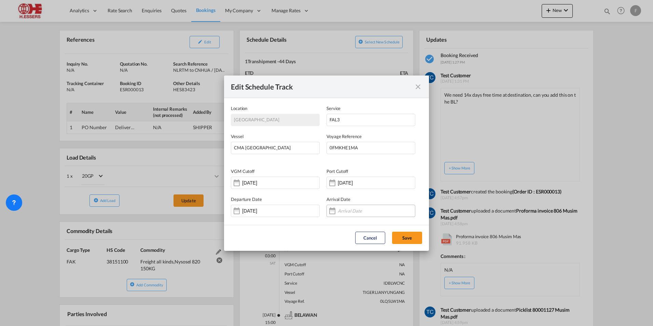
click at [331, 212] on div "Location Service VesselVoyage ..." at bounding box center [332, 211] width 11 height 14
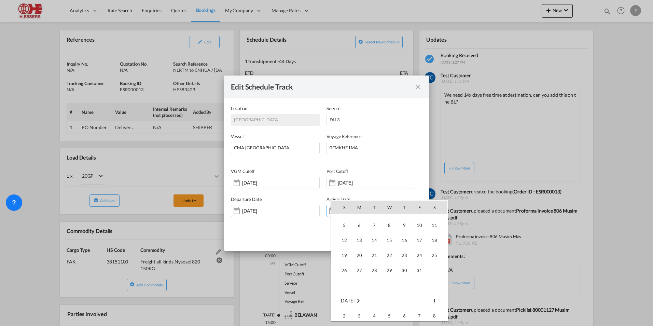
scroll to position [171, 0]
click at [347, 294] on span "23" at bounding box center [344, 293] width 14 height 14
type input "[DATE]"
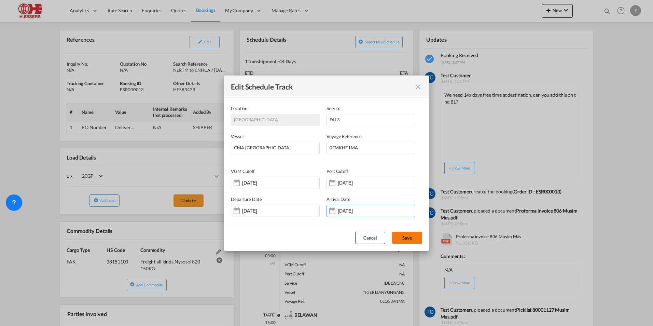
click at [406, 236] on button "Save" at bounding box center [407, 238] width 30 height 12
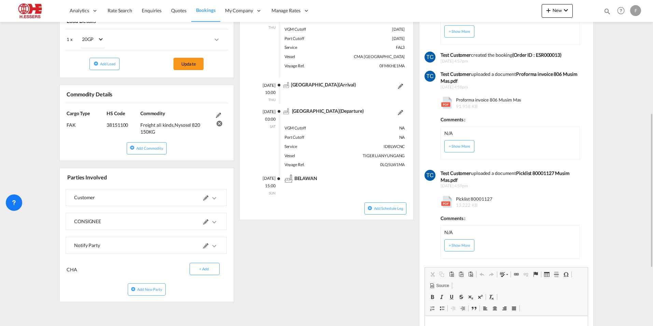
scroll to position [137, 0]
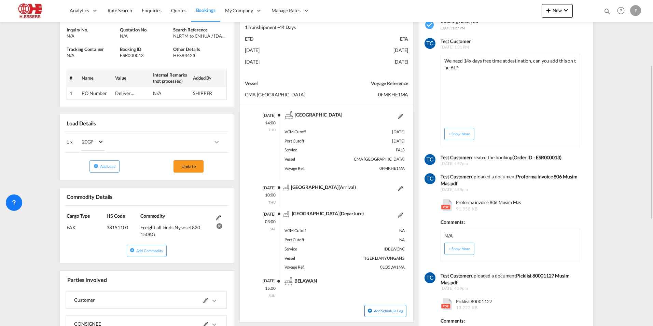
click at [383, 314] on button "Add Schedule Leg" at bounding box center [385, 311] width 42 height 12
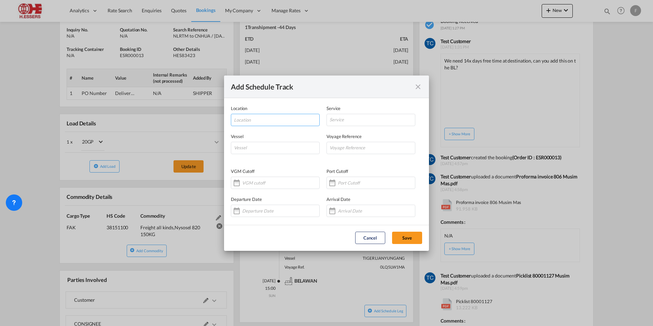
click at [275, 122] on input "Location" at bounding box center [276, 119] width 85 height 10
click at [267, 119] on input "Location" at bounding box center [276, 119] width 85 height 10
type input "b"
click at [254, 120] on input "Bergen" at bounding box center [271, 119] width 74 height 10
click at [274, 137] on span "NLBZM, [GEOGRAPHIC_DATA], [GEOGRAPHIC_DATA], [GEOGRAPHIC_DATA], [GEOGRAPHIC_DAT…" at bounding box center [348, 136] width 218 height 6
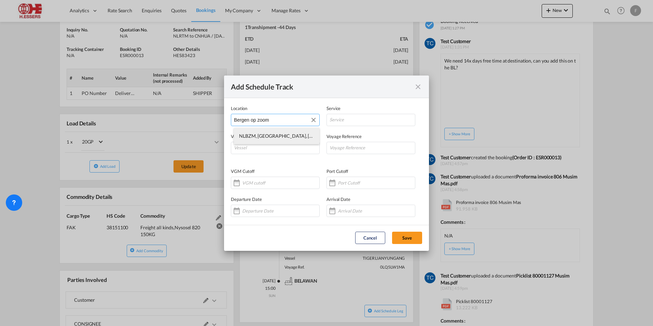
type input "NLBZM, [GEOGRAPHIC_DATA], [GEOGRAPHIC_DATA], [GEOGRAPHIC_DATA], [GEOGRAPHIC_DAT…"
click at [337, 122] on input "Location Service VesselVoyage ..." at bounding box center [371, 120] width 89 height 12
click at [329, 222] on md-dialog-content "Location NLBZM, [GEOGRAPHIC_DATA], [GEOGRAPHIC_DATA], [GEOGRAPHIC_DATA], [GEOGR…" at bounding box center [326, 161] width 205 height 127
click at [254, 209] on input "Location Service VesselVoyage ..." at bounding box center [272, 210] width 61 height 5
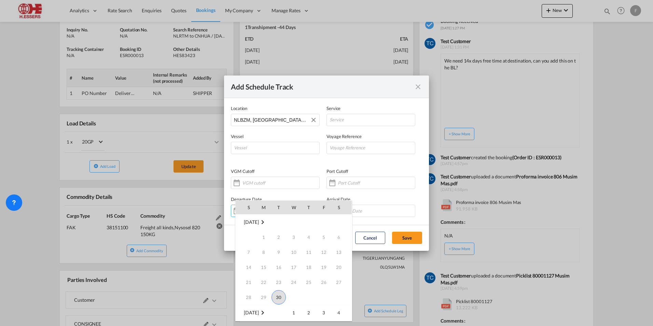
scroll to position [0, 0]
click at [296, 315] on span "1" at bounding box center [294, 313] width 14 height 14
type input "[DATE]"
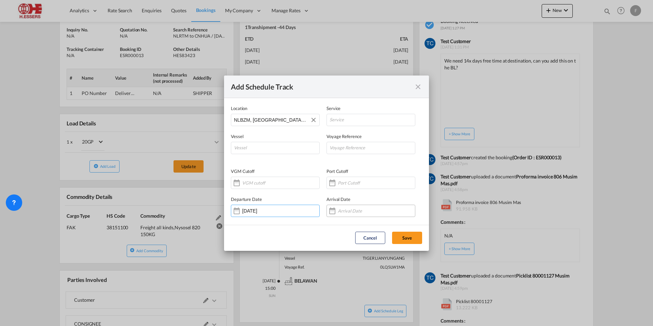
click at [358, 211] on input "Location Service VesselVoyage ..." at bounding box center [368, 210] width 61 height 5
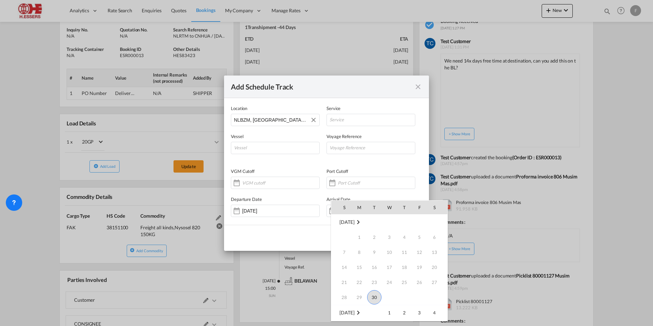
scroll to position [34, 0]
click at [402, 280] on span "2" at bounding box center [405, 279] width 14 height 14
type input "[DATE]"
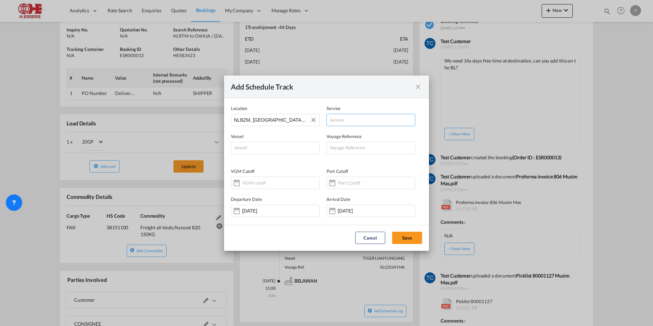
click at [357, 118] on input "Location Service VesselVoyage ..." at bounding box center [371, 120] width 89 height 12
type input "Pre-carriage"
click at [408, 241] on button "Save" at bounding box center [407, 238] width 30 height 12
click at [260, 147] on input "Location Service VesselVoyage ..." at bounding box center [275, 148] width 89 height 12
type input "ROAD"
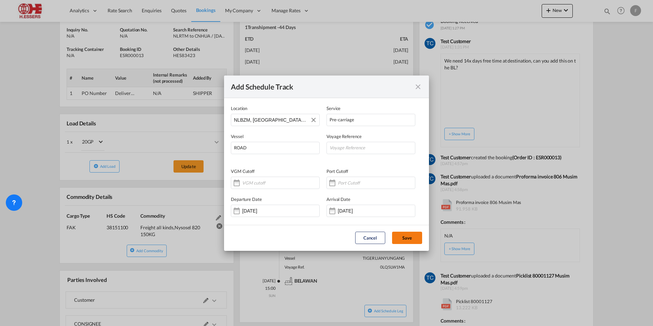
click at [409, 232] on button "Save" at bounding box center [407, 238] width 30 height 12
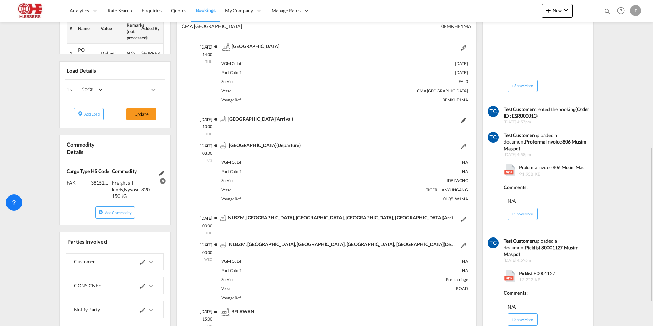
scroll to position [239, 0]
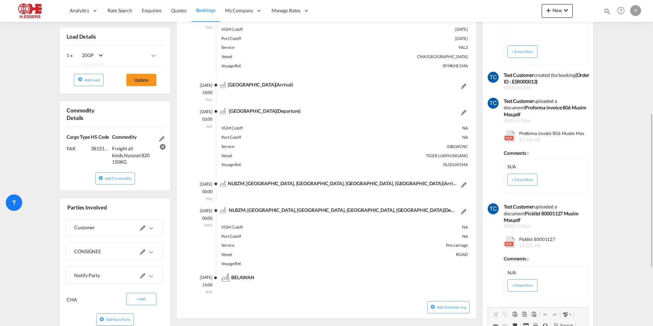
click at [461, 210] on md-icon at bounding box center [463, 211] width 5 height 5
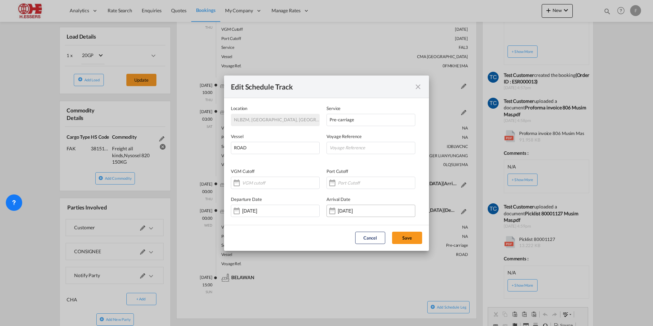
click at [334, 211] on div "Location Service VesselVoyage ..." at bounding box center [332, 211] width 11 height 14
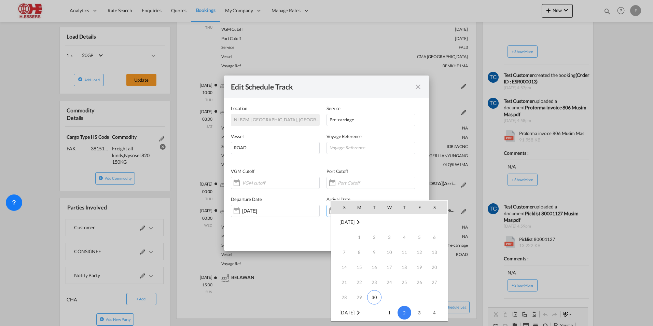
scroll to position [91, 0]
click at [393, 221] on span "1" at bounding box center [390, 222] width 14 height 14
type input "[DATE]"
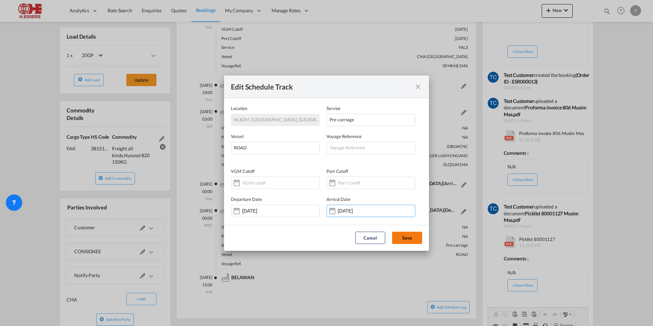
click at [406, 237] on button "Save" at bounding box center [407, 238] width 30 height 12
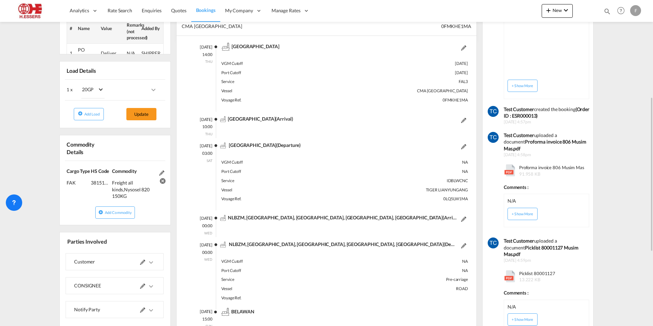
scroll to position [171, 0]
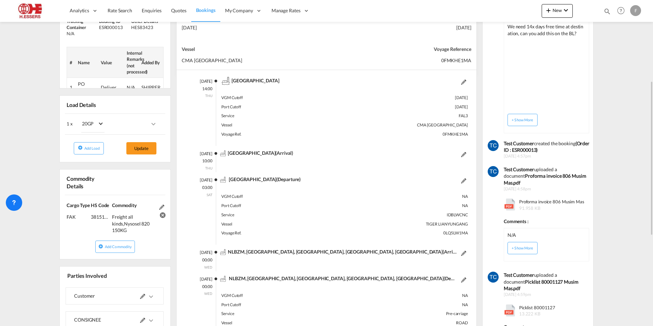
drag, startPoint x: 241, startPoint y: 253, endPoint x: 250, endPoint y: 249, distance: 10.0
click at [250, 251] on div "[DATE] 00:00 WED NLBZM, [GEOGRAPHIC_DATA], [GEOGRAPHIC_DATA], [GEOGRAPHIC_DATA]…" at bounding box center [328, 261] width 279 height 20
drag, startPoint x: 250, startPoint y: 249, endPoint x: 286, endPoint y: 265, distance: 39.0
click at [286, 265] on div "NLBZM, [GEOGRAPHIC_DATA], [GEOGRAPHIC_DATA], [GEOGRAPHIC_DATA], [GEOGRAPHIC_DAT…" at bounding box center [342, 261] width 252 height 20
drag, startPoint x: 652, startPoint y: 201, endPoint x: 651, endPoint y: 204, distance: 3.6
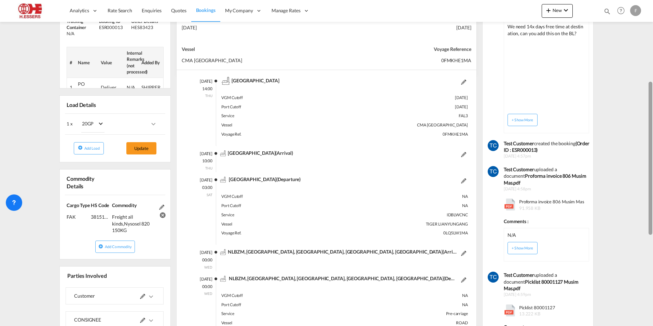
click at [652, 204] on div at bounding box center [652, 162] width 1 height 323
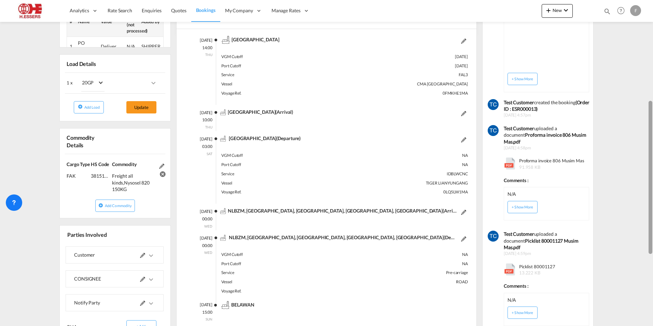
scroll to position [214, 0]
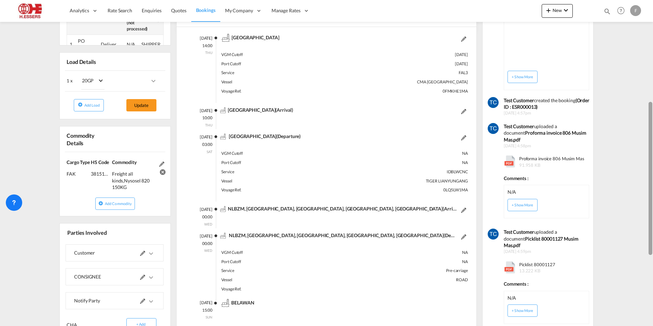
drag, startPoint x: 652, startPoint y: 204, endPoint x: 649, endPoint y: 135, distance: 69.4
click at [649, 135] on div at bounding box center [651, 178] width 4 height 153
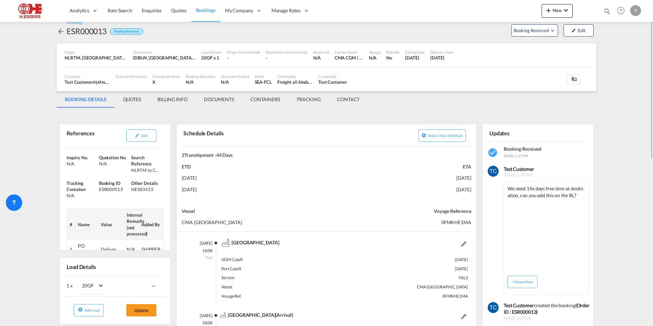
scroll to position [0, 0]
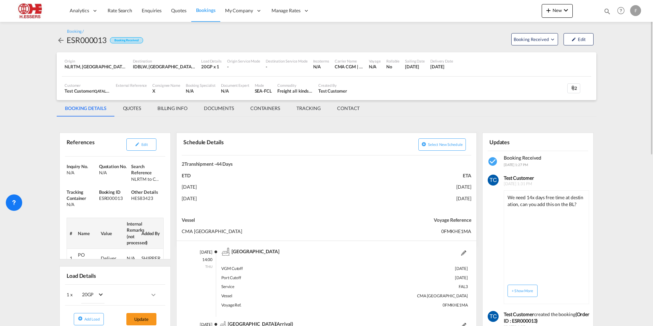
click at [75, 39] on div "ESR000013" at bounding box center [87, 39] width 40 height 11
copy div "ESR000013"
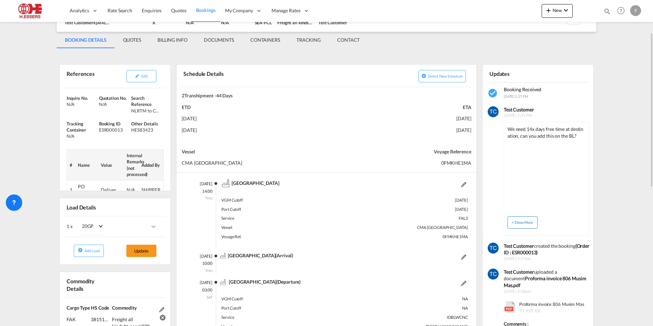
click at [508, 216] on button "+ Show More" at bounding box center [523, 222] width 30 height 12
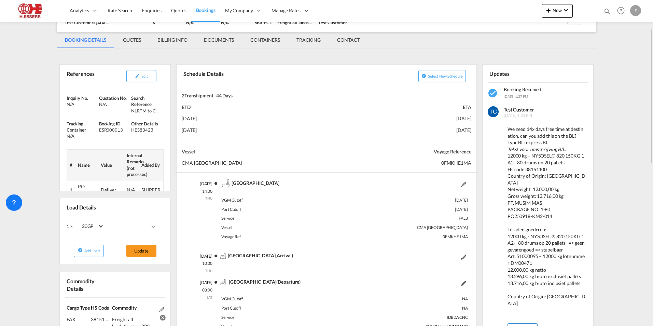
click at [508, 323] on button "- Show Less" at bounding box center [523, 329] width 30 height 12
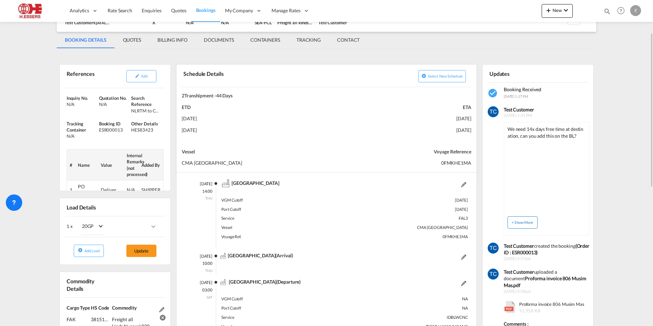
click at [508, 216] on button "+ Show More" at bounding box center [523, 222] width 30 height 12
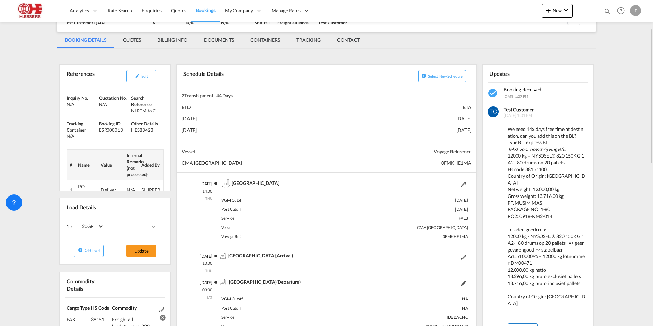
click at [508, 323] on button "- Show Less" at bounding box center [523, 329] width 30 height 12
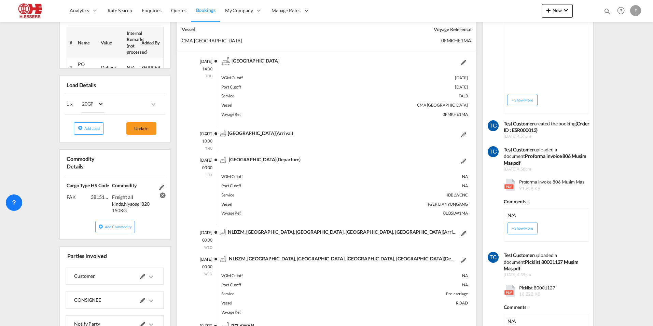
scroll to position [0, 0]
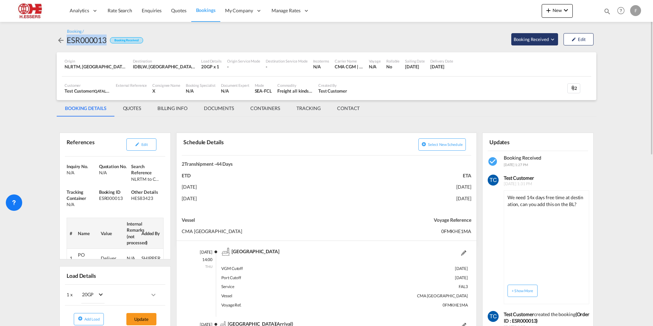
click at [538, 39] on span "Booking Received" at bounding box center [532, 39] width 36 height 7
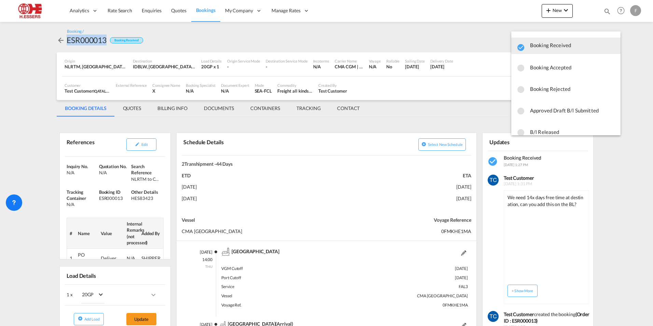
click at [540, 67] on span "Booking Accepted" at bounding box center [572, 67] width 85 height 12
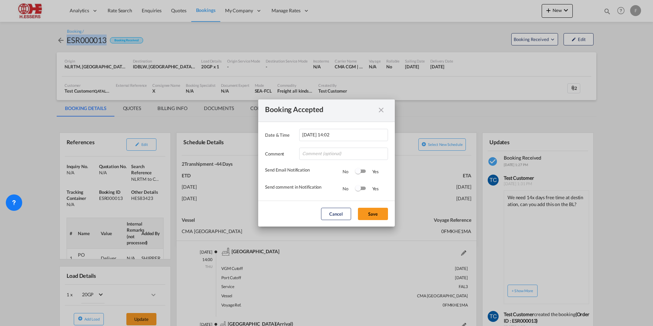
click at [365, 173] on div "Switch 1" at bounding box center [360, 171] width 10 height 8
click at [364, 189] on div "Switch 2" at bounding box center [361, 187] width 10 height 3
click at [364, 189] on div "Switch 2" at bounding box center [364, 188] width 6 height 6
click at [379, 216] on button "Save" at bounding box center [373, 214] width 30 height 12
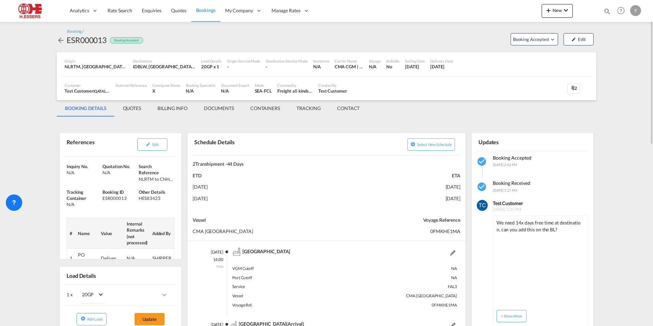
click at [133, 109] on md-tab-item "QUOTES" at bounding box center [132, 108] width 34 height 16
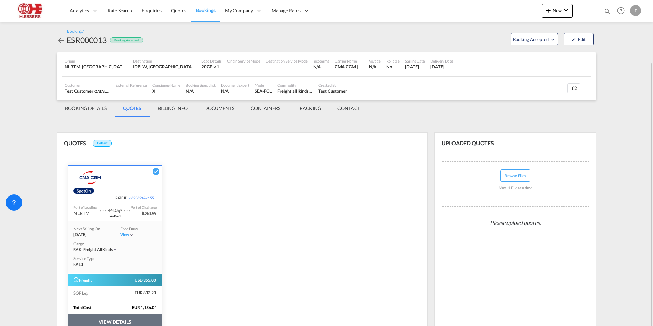
scroll to position [32, 0]
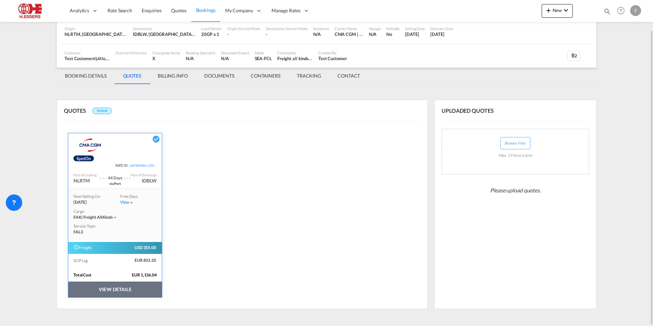
click at [124, 287] on button "VIEW DETAILS" at bounding box center [115, 289] width 94 height 16
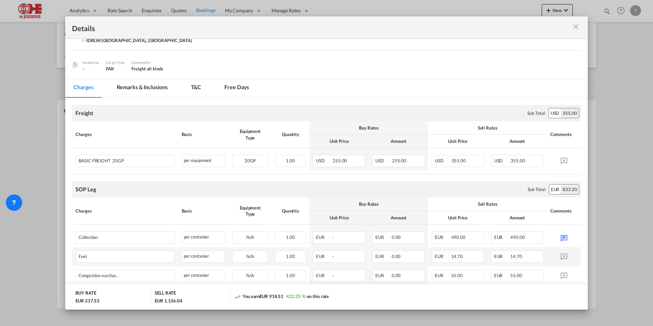
scroll to position [0, 0]
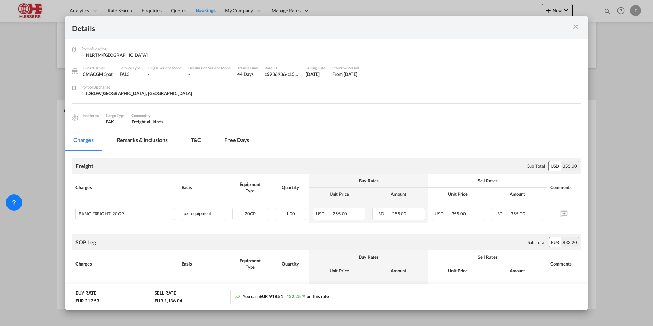
click at [579, 27] on md-icon "icon-close m-3 fg-AAA8AD cursor" at bounding box center [576, 27] width 8 height 8
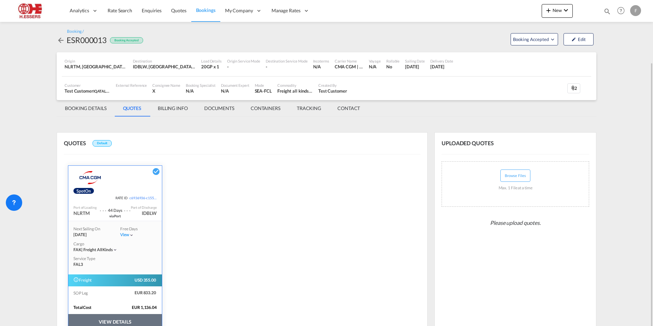
scroll to position [32, 0]
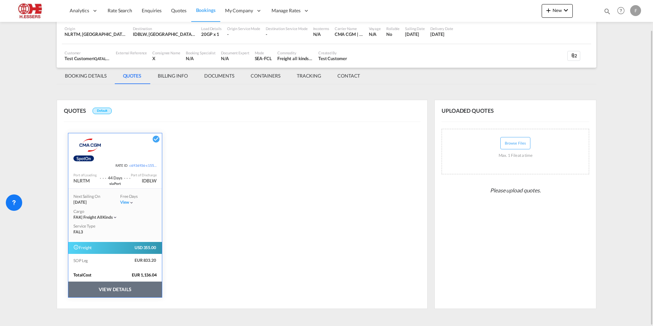
click at [115, 292] on button "VIEW DETAILS" at bounding box center [115, 289] width 94 height 16
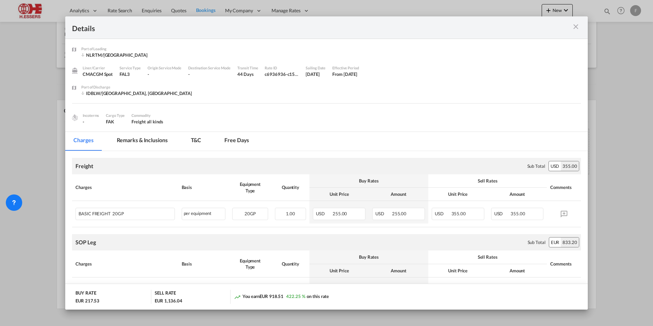
scroll to position [155, 0]
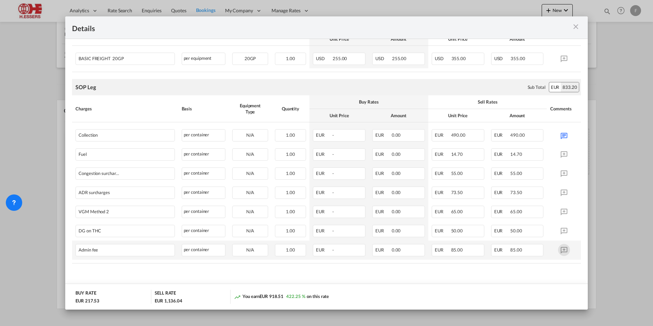
click at [561, 249] on md-icon "Port of ..." at bounding box center [564, 250] width 12 height 12
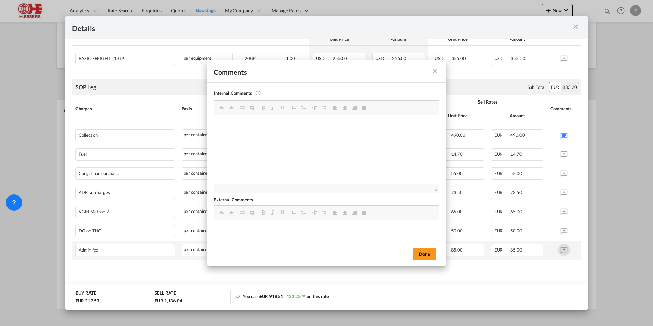
scroll to position [0, 0]
click at [435, 72] on md-icon "icon-close fg-AAA8AD m-0 pointer" at bounding box center [435, 71] width 8 height 8
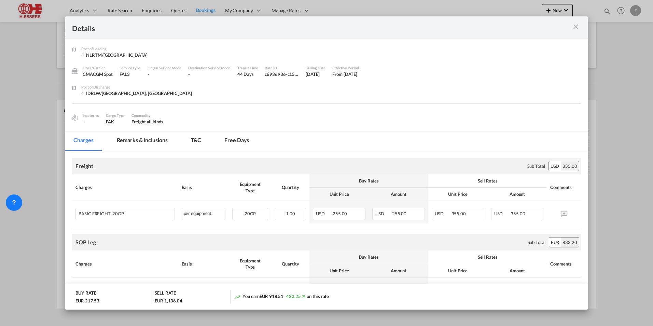
scroll to position [155, 0]
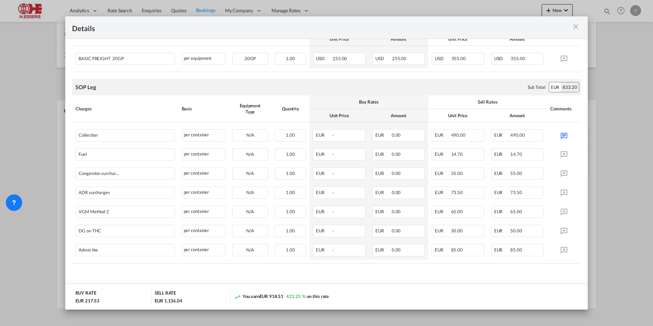
click at [574, 26] on md-icon "icon-close m-3 fg-AAA8AD cursor" at bounding box center [576, 27] width 8 height 8
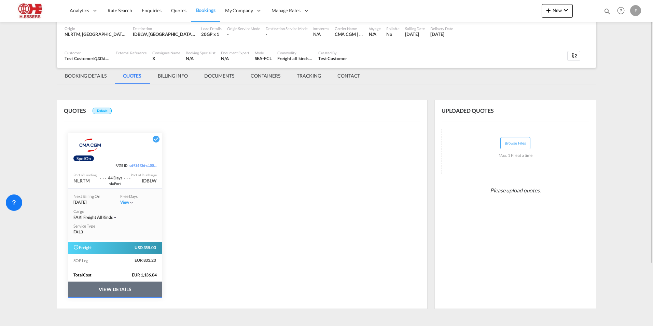
scroll to position [0, 0]
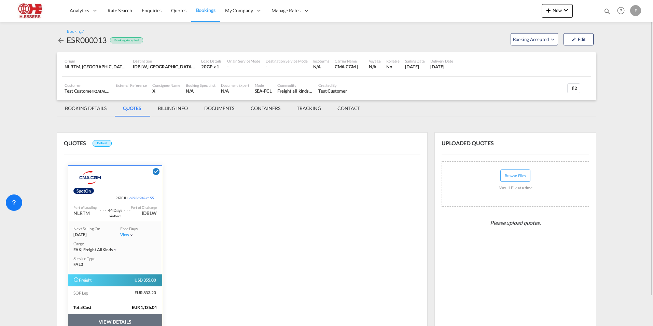
click at [155, 172] on md-icon "icon-checkbox-marked-circle" at bounding box center [156, 171] width 8 height 8
click at [129, 181] on div "CMACGM Spot" at bounding box center [115, 176] width 94 height 20
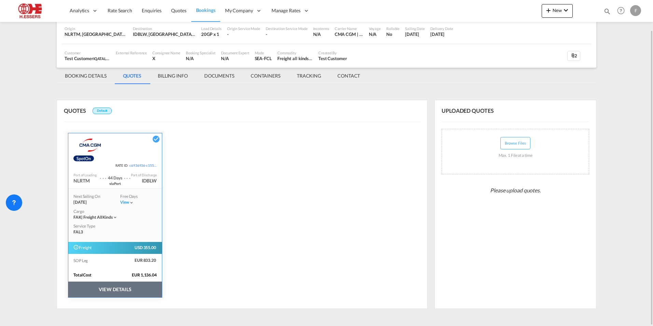
click at [116, 213] on div "Cargo" at bounding box center [114, 212] width 83 height 6
click at [138, 231] on div "Next Sailing On [DATE] Free Days View - Cargo FAK | freight all kinds Service T…" at bounding box center [115, 214] width 94 height 52
click at [156, 137] on md-icon "icon-checkbox-marked-circle" at bounding box center [156, 139] width 8 height 8
click at [177, 76] on md-tab-item "BILLING INFO" at bounding box center [173, 76] width 46 height 16
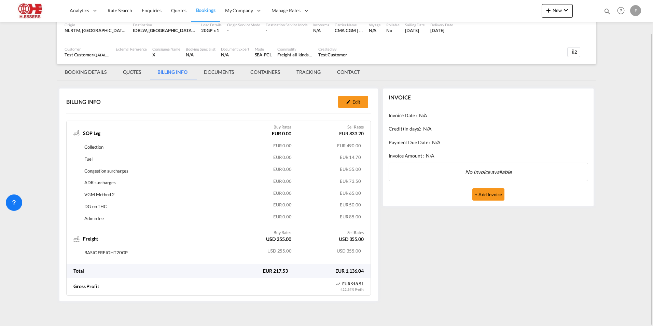
scroll to position [0, 0]
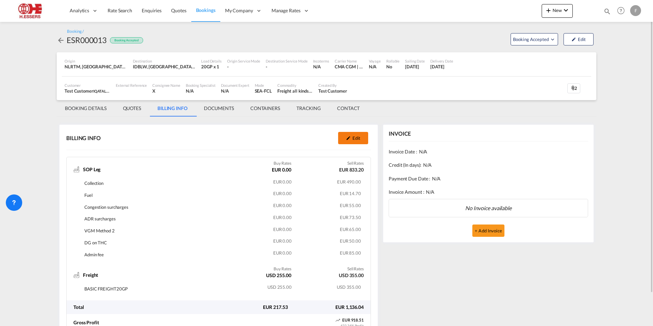
click at [351, 136] on button "Edit" at bounding box center [353, 138] width 30 height 12
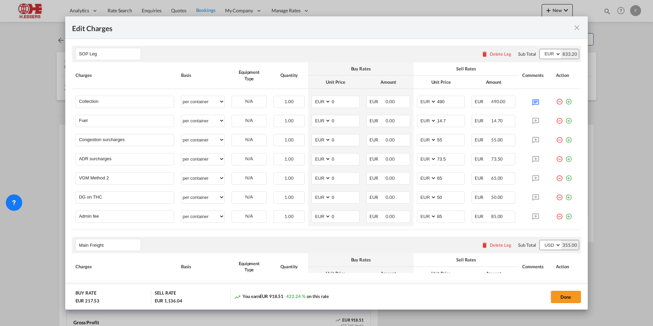
click at [573, 28] on md-icon "icon-close fg-AAA8AD m-0 pointer" at bounding box center [577, 28] width 8 height 8
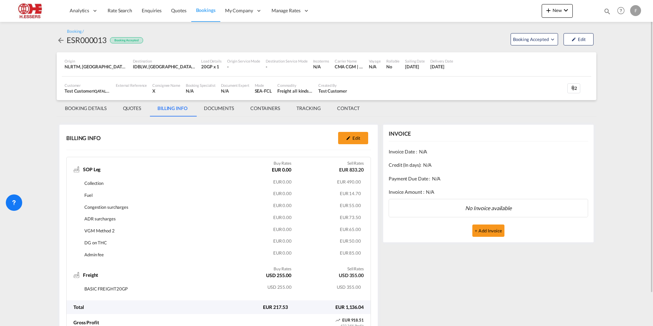
click at [137, 107] on md-tab-item "QUOTES" at bounding box center [132, 108] width 34 height 16
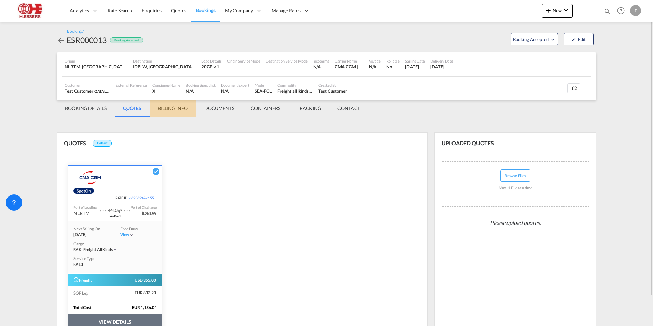
click at [180, 109] on md-tab-item "BILLING INFO" at bounding box center [173, 108] width 46 height 16
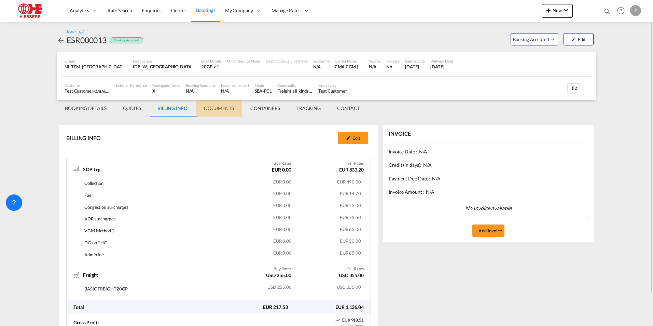
click at [220, 108] on md-tab-item "DOCUMENTS" at bounding box center [219, 108] width 46 height 16
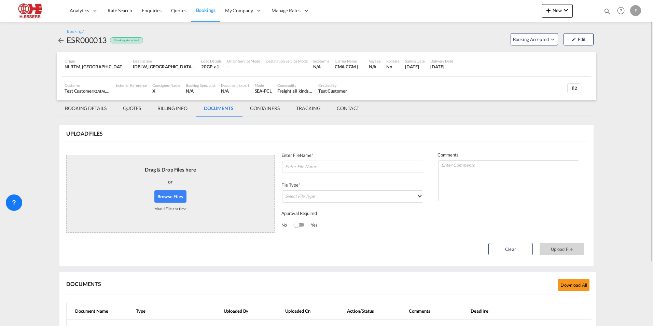
scroll to position [79, 0]
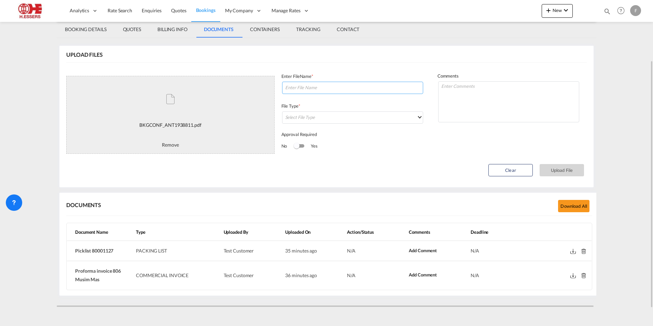
click at [309, 86] on input at bounding box center [352, 88] width 141 height 12
type input "Booking confirmation"
click at [340, 119] on md-select "Select File Type DO/CRO Draft B/L Freight Invoice Commercial Invoice Original B…" at bounding box center [352, 117] width 141 height 12
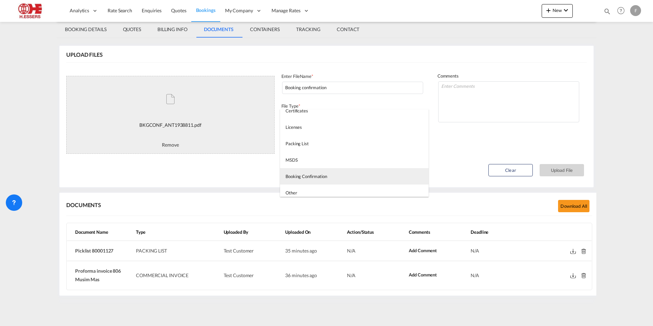
click at [335, 170] on md-option "Booking Confirmation" at bounding box center [354, 176] width 149 height 16
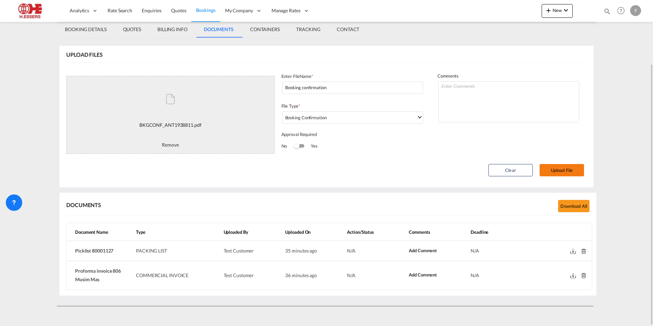
click at [565, 172] on button "Upload File" at bounding box center [562, 170] width 44 height 12
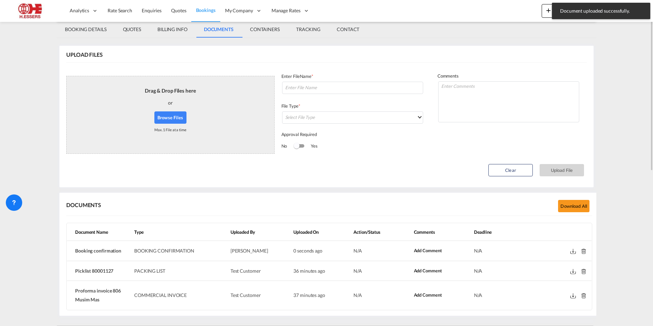
scroll to position [0, 0]
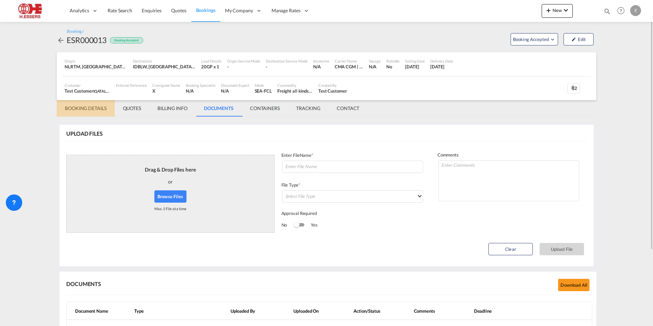
click at [74, 108] on md-tab-item "BOOKING DETAILS" at bounding box center [86, 108] width 58 height 16
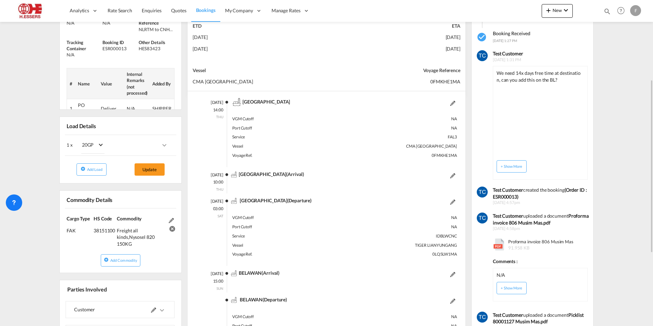
scroll to position [115, 0]
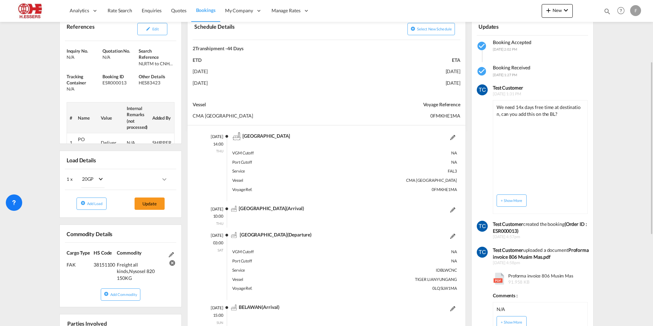
click at [174, 252] on md-icon at bounding box center [171, 254] width 5 height 5
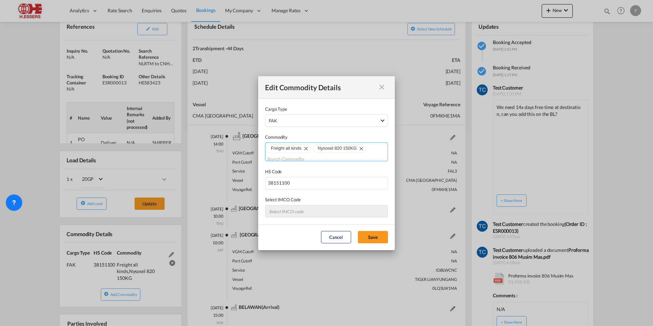
click at [307, 148] on md-icon "Remove Freight all kinds" at bounding box center [306, 148] width 8 height 8
click at [287, 155] on input "Chips input." at bounding box center [299, 155] width 65 height 11
click at [369, 235] on button "Save" at bounding box center [373, 237] width 30 height 12
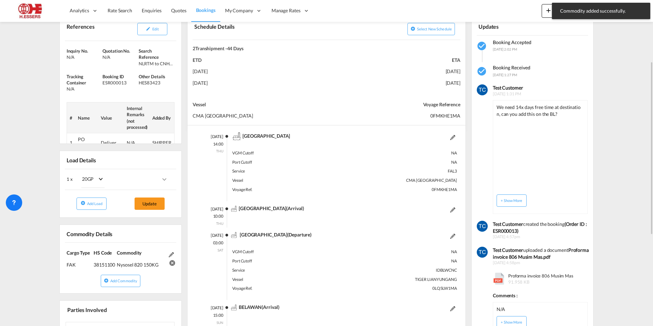
scroll to position [13, 0]
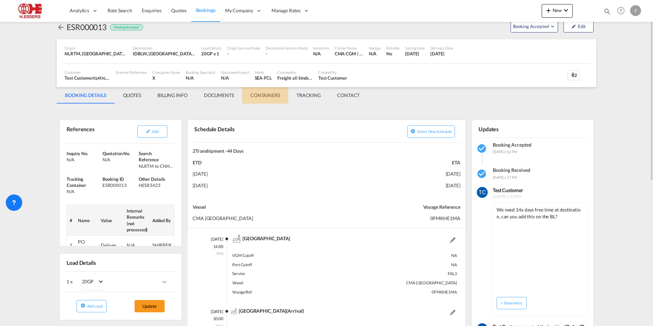
click at [270, 95] on md-tab-item "CONTAINERS" at bounding box center [265, 95] width 46 height 16
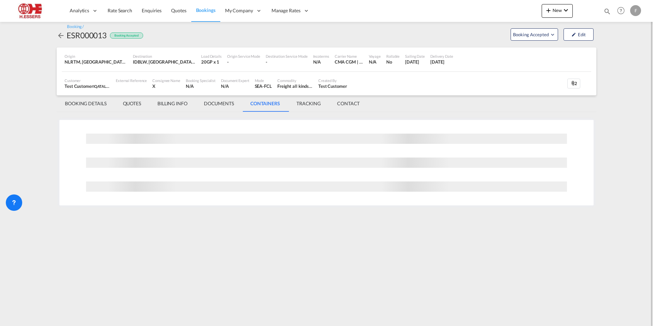
scroll to position [0, 0]
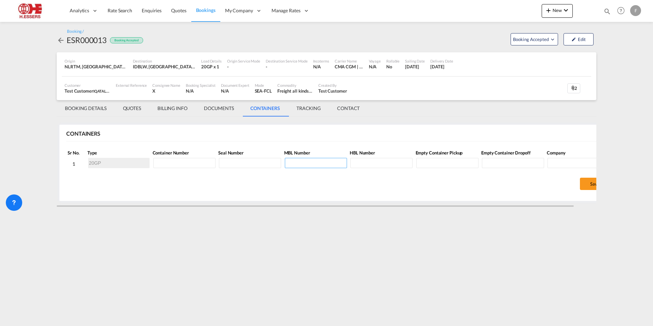
click at [296, 161] on input at bounding box center [316, 163] width 62 height 10
paste input "ANT1938811"
type input "ANT1938811"
click at [246, 166] on input at bounding box center [250, 163] width 62 height 10
click at [228, 110] on md-tab-item "DOCUMENTS" at bounding box center [219, 108] width 46 height 16
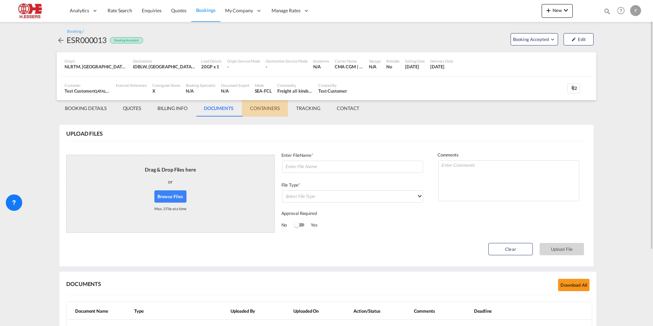
click at [266, 104] on md-tab-item "CONTAINERS" at bounding box center [265, 108] width 46 height 16
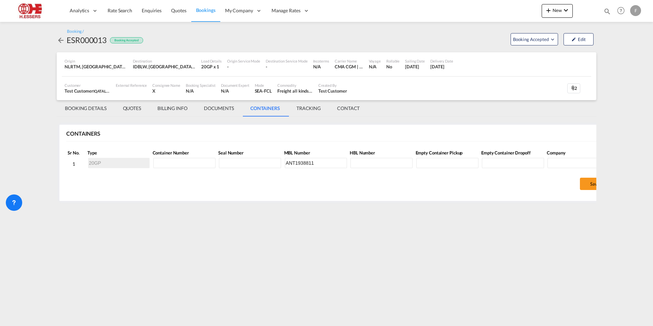
click at [82, 106] on md-tab-item "BOOKING DETAILS" at bounding box center [86, 108] width 58 height 16
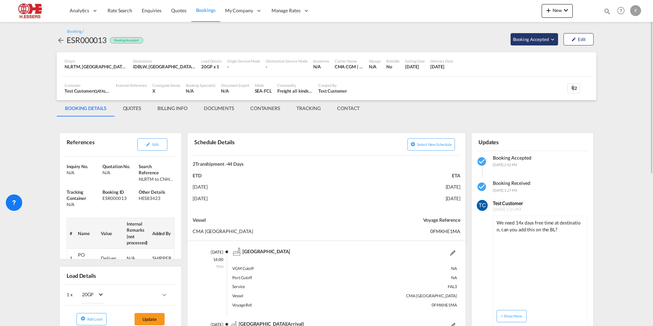
click at [534, 40] on span "Booking Accepted" at bounding box center [531, 39] width 37 height 7
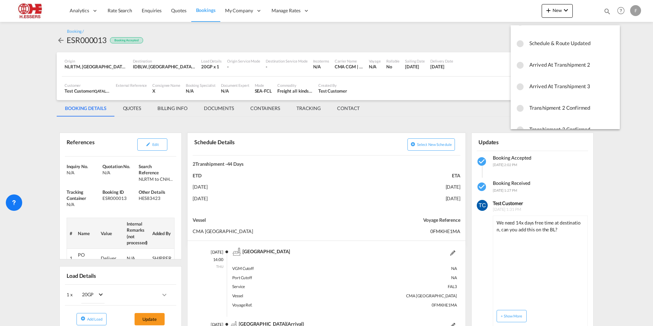
scroll to position [284, 0]
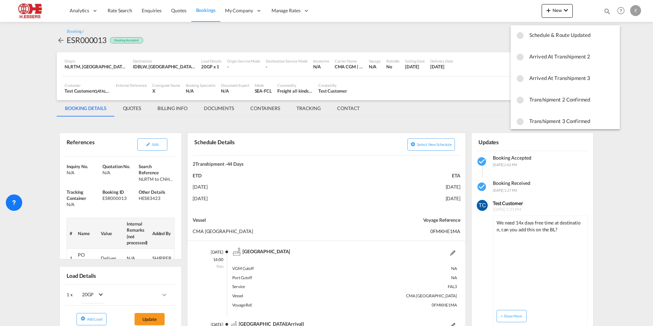
click at [491, 50] on md-backdrop at bounding box center [326, 163] width 653 height 326
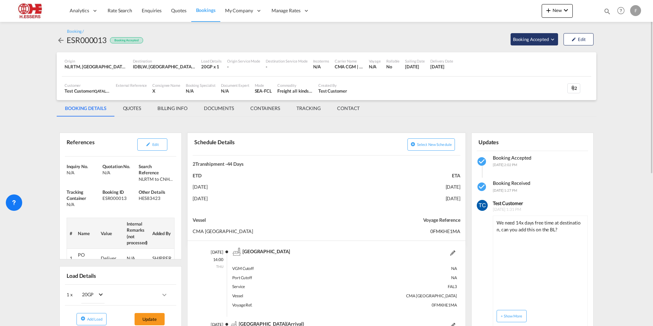
click at [544, 40] on span "Booking Accepted" at bounding box center [531, 39] width 37 height 7
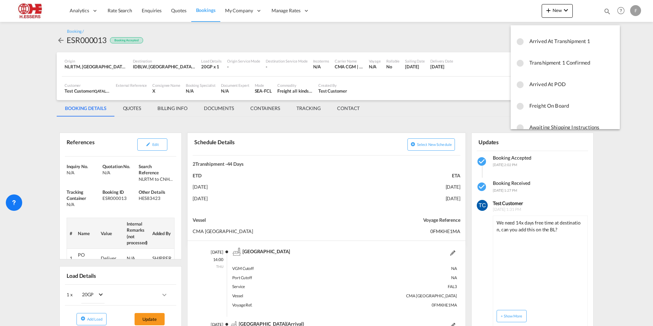
scroll to position [205, 0]
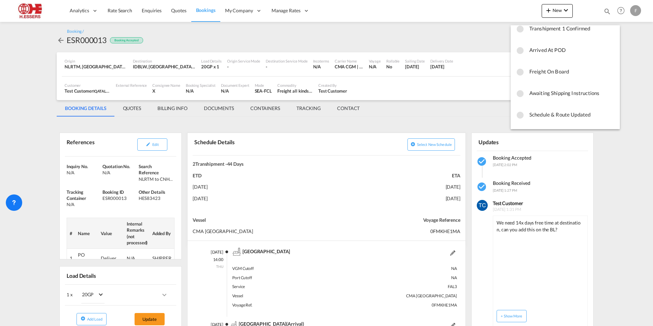
click at [447, 109] on md-backdrop at bounding box center [326, 163] width 653 height 326
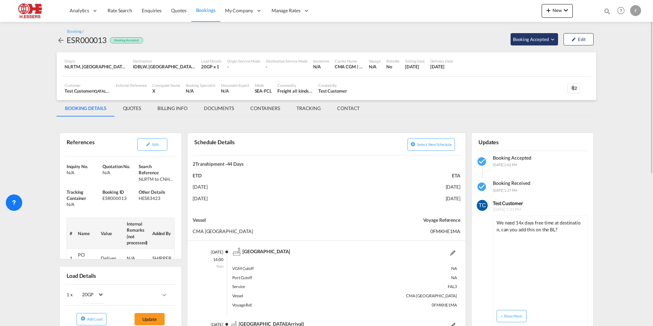
click at [548, 38] on span "Booking Accepted" at bounding box center [531, 39] width 37 height 7
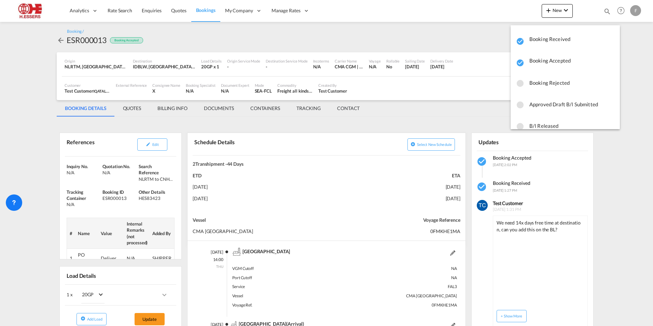
click at [485, 93] on md-backdrop at bounding box center [326, 163] width 653 height 326
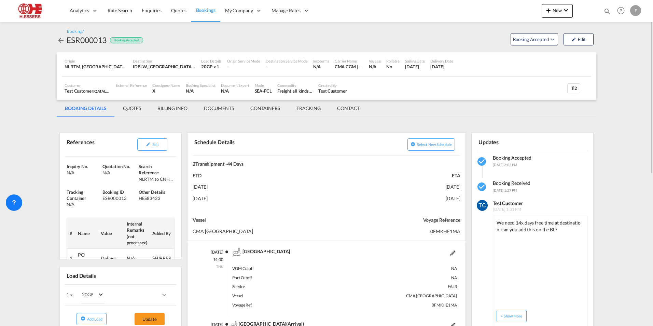
click at [179, 108] on md-tab-item "BILLING INFO" at bounding box center [172, 108] width 46 height 16
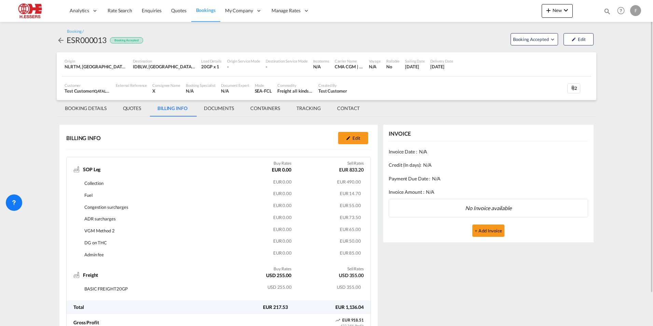
click at [228, 109] on md-tab-item "DOCUMENTS" at bounding box center [219, 108] width 46 height 16
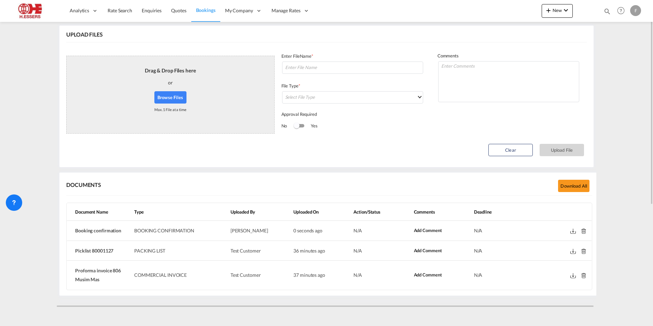
scroll to position [0, 0]
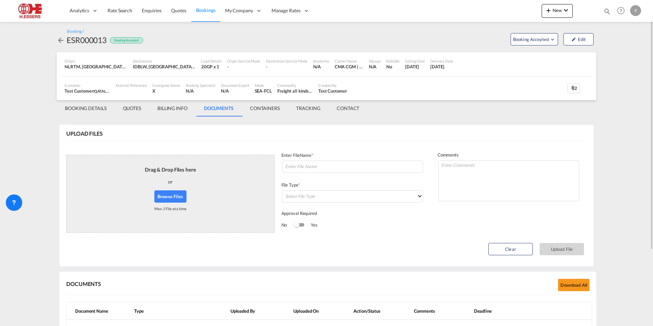
click at [272, 109] on md-tab-item "CONTAINERS" at bounding box center [265, 108] width 46 height 16
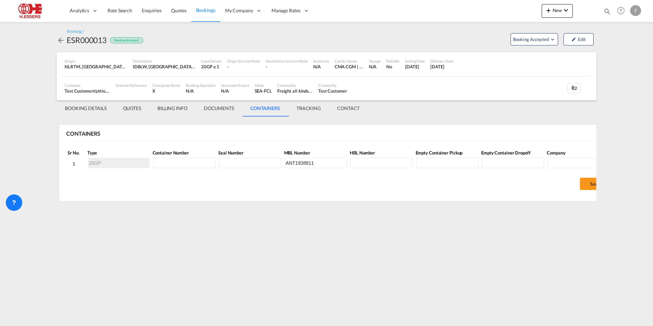
click at [91, 109] on md-tab-item "BOOKING DETAILS" at bounding box center [86, 108] width 58 height 16
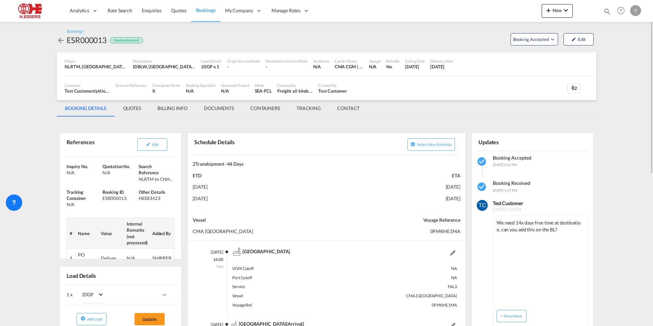
click at [61, 37] on md-icon "icon-arrow-left" at bounding box center [61, 40] width 8 height 8
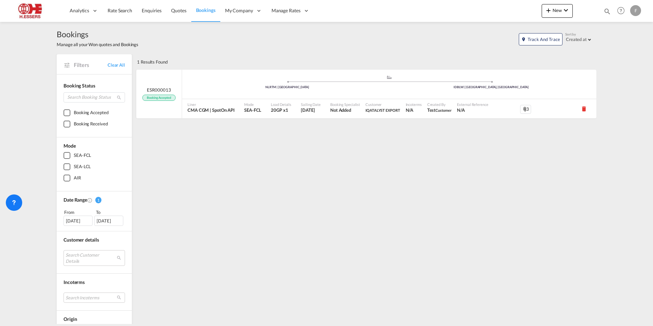
click at [634, 13] on div "F" at bounding box center [635, 10] width 11 height 11
click at [623, 53] on button "Logout" at bounding box center [628, 52] width 44 height 14
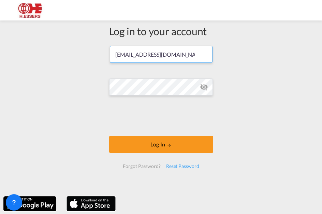
click at [193, 54] on input "[EMAIL_ADDRESS][DOMAIN_NAME]" at bounding box center [161, 54] width 103 height 17
drag, startPoint x: 191, startPoint y: 54, endPoint x: 60, endPoint y: 60, distance: 131.6
click at [60, 60] on div "Log in to your account [PERSON_NAME][EMAIL_ADDRESS][DOMAIN_NAME] Log In Forgot …" at bounding box center [161, 108] width 322 height 169
paste input "testshipper"
type input "[EMAIL_ADDRESS][DOMAIN_NAME]"
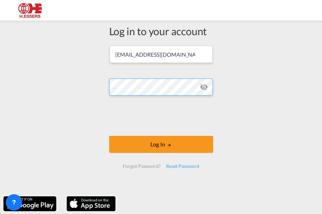
click at [82, 87] on div "Log in to your account [EMAIL_ADDRESS][DOMAIN_NAME] Log In Forgot Password? Res…" at bounding box center [161, 108] width 322 height 169
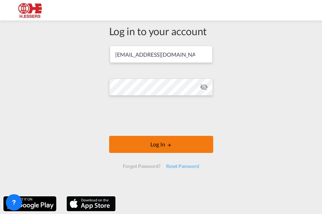
click at [185, 149] on button "Log In" at bounding box center [161, 144] width 104 height 17
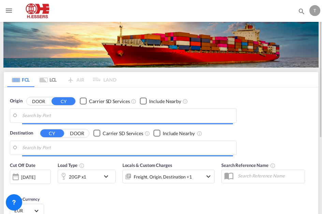
type input "[GEOGRAPHIC_DATA], NLRTM"
type input "[GEOGRAPHIC_DATA], [GEOGRAPHIC_DATA], IDBLW"
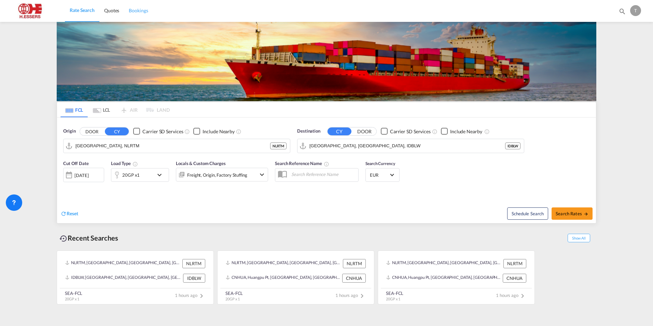
click at [141, 11] on span "Bookings" at bounding box center [138, 11] width 19 height 6
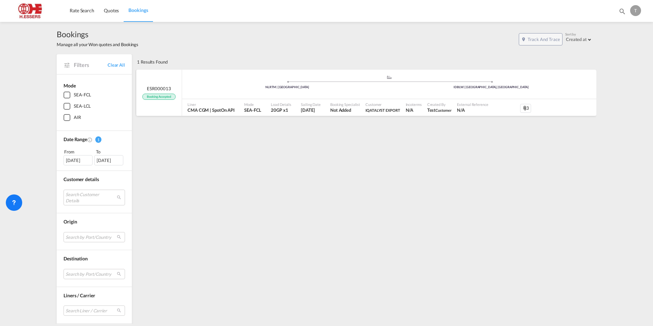
click at [203, 86] on div "NLRTM | [GEOGRAPHIC_DATA]" at bounding box center [287, 87] width 204 height 4
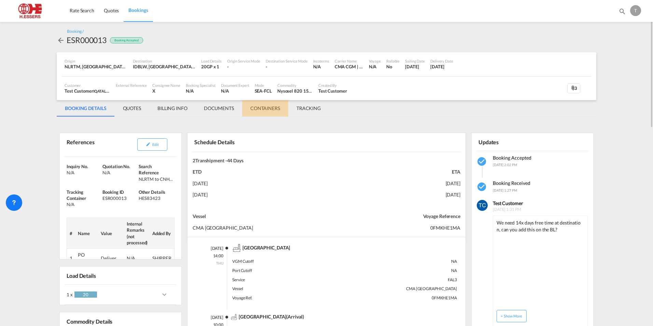
click at [270, 108] on md-tab-item "CONTAINERS" at bounding box center [265, 108] width 46 height 16
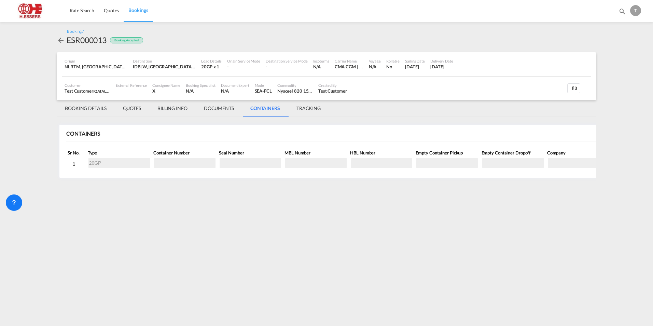
click at [311, 112] on md-tab-item "TRACKING" at bounding box center [308, 108] width 41 height 16
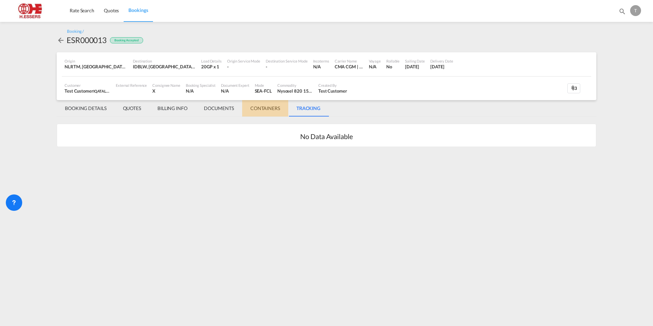
click at [260, 106] on md-tab-item "CONTAINERS" at bounding box center [265, 108] width 46 height 16
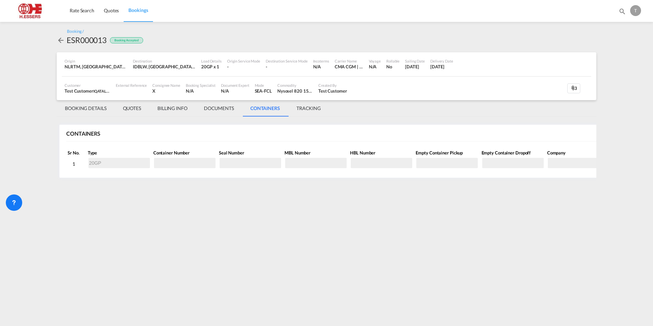
click at [61, 42] on md-icon "icon-arrow-left" at bounding box center [61, 40] width 8 height 8
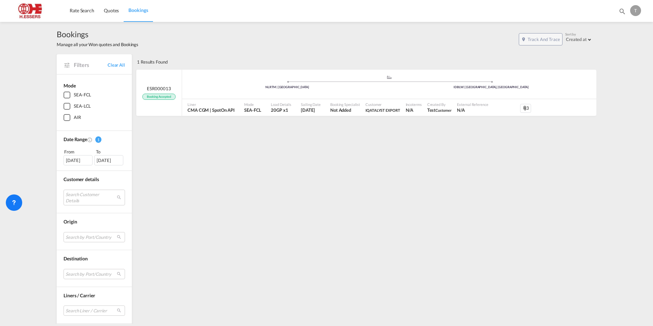
click at [636, 10] on div "T" at bounding box center [635, 10] width 11 height 11
click at [237, 133] on md-backdrop at bounding box center [326, 163] width 653 height 326
click at [76, 12] on span "Rate Search" at bounding box center [82, 11] width 25 height 6
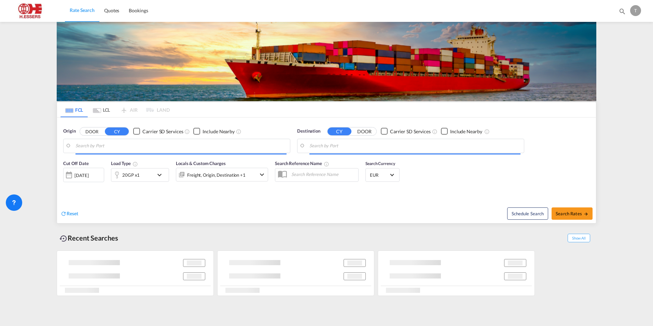
type input "[GEOGRAPHIC_DATA], NLRTM"
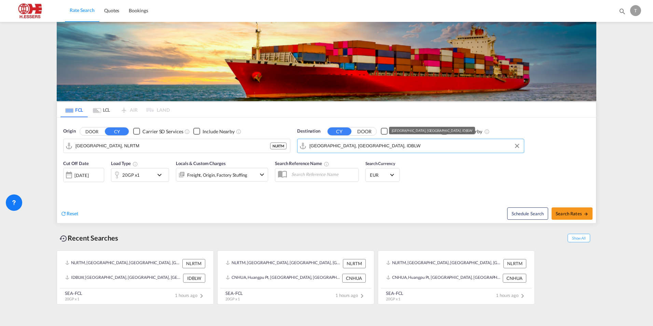
click at [371, 145] on input "[GEOGRAPHIC_DATA], [GEOGRAPHIC_DATA], IDBLW" at bounding box center [414, 146] width 211 height 10
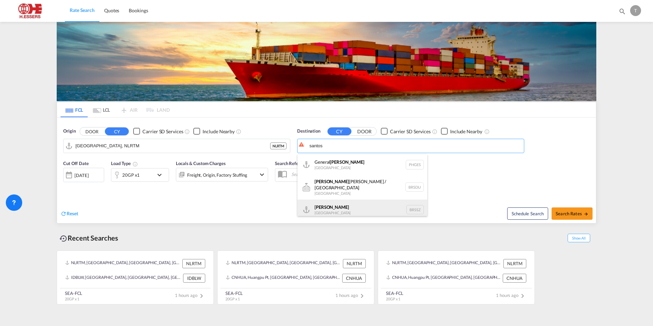
click at [324, 206] on div "[PERSON_NAME] [GEOGRAPHIC_DATA] BRSSZ" at bounding box center [362, 209] width 130 height 20
type input "[PERSON_NAME], BRSSZ"
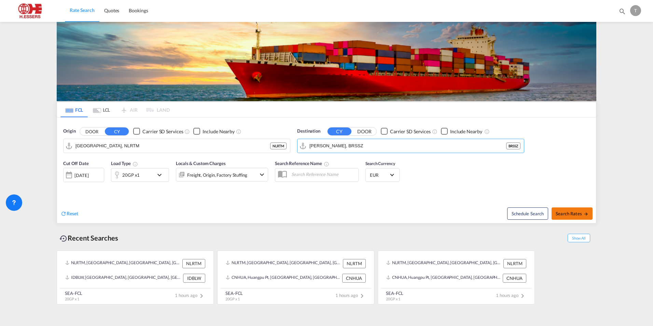
click at [571, 213] on span "Search Rates" at bounding box center [572, 213] width 33 height 5
type input "NLRTM to BRSSZ / [DATE]"
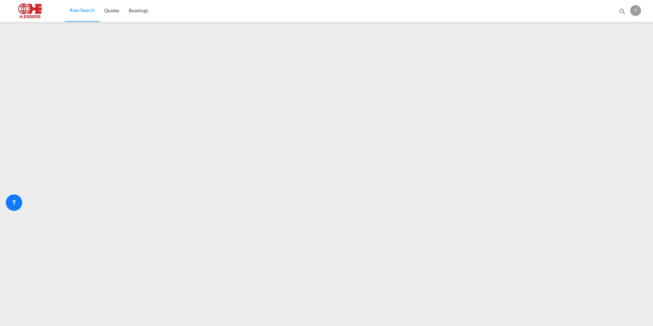
click at [638, 11] on div "T" at bounding box center [635, 10] width 11 height 11
click at [619, 51] on button "Logout" at bounding box center [628, 52] width 44 height 14
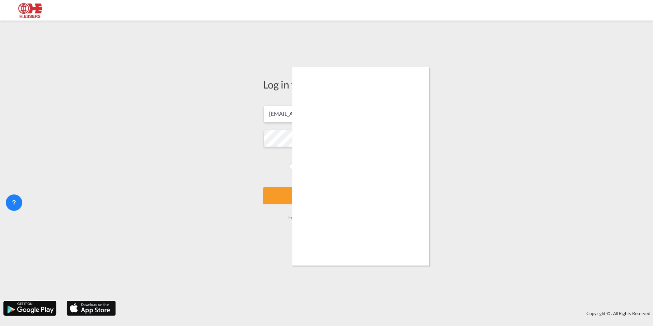
click at [284, 167] on div at bounding box center [326, 163] width 653 height 326
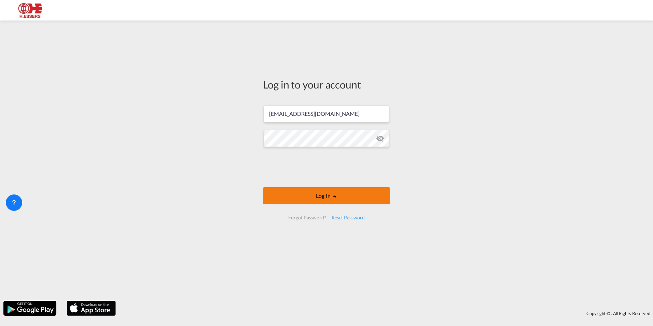
click at [327, 193] on button "Log In" at bounding box center [326, 195] width 127 height 17
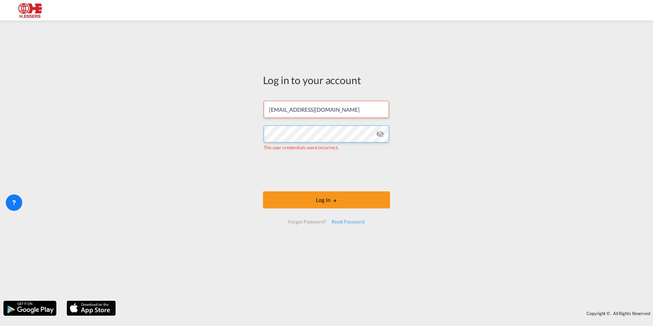
click at [171, 135] on div "Log in to your account [PERSON_NAME][EMAIL_ADDRESS][DOMAIN_NAME] The user crede…" at bounding box center [326, 160] width 653 height 273
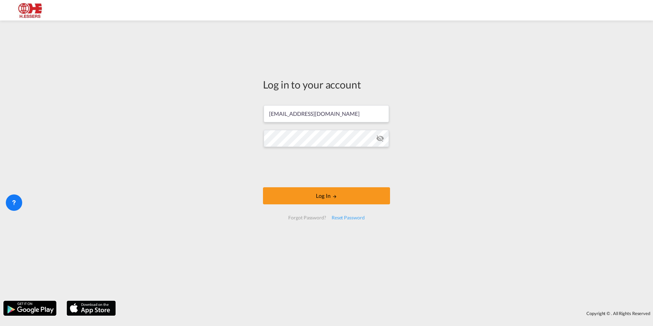
click at [256, 168] on div "Log in to your account [PERSON_NAME][EMAIL_ADDRESS][DOMAIN_NAME] Log In Forgot …" at bounding box center [326, 160] width 653 height 273
click at [333, 196] on md-icon "LOGIN" at bounding box center [334, 196] width 5 height 5
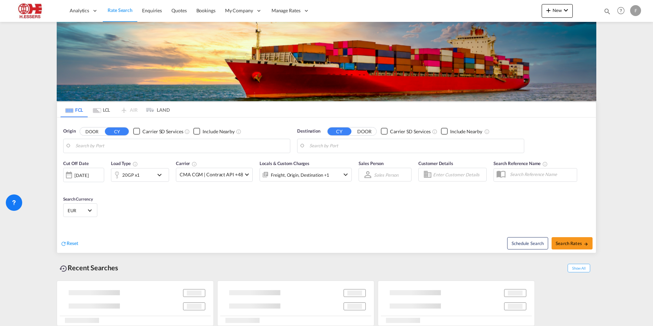
type input "[GEOGRAPHIC_DATA], NLRTM"
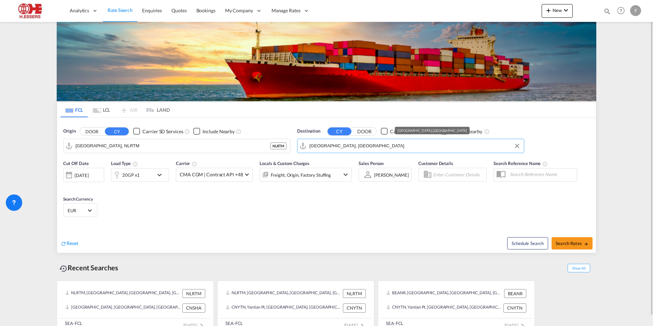
click at [352, 149] on input "[GEOGRAPHIC_DATA], [GEOGRAPHIC_DATA]" at bounding box center [414, 146] width 211 height 10
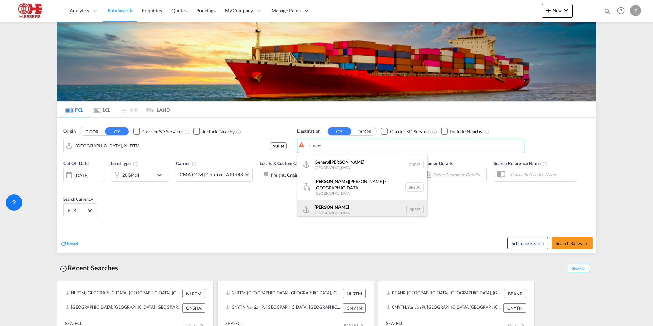
click at [323, 209] on div "[PERSON_NAME] [GEOGRAPHIC_DATA] BRSSZ" at bounding box center [362, 209] width 130 height 20
type input "[PERSON_NAME], BRSSZ"
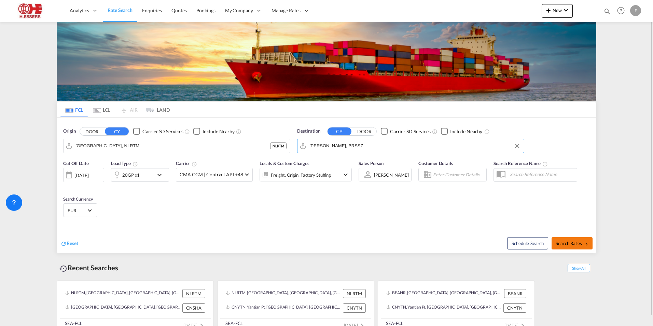
click at [578, 242] on span "Search Rates" at bounding box center [572, 242] width 33 height 5
type input "NLRTM to BRSSZ / [DATE]"
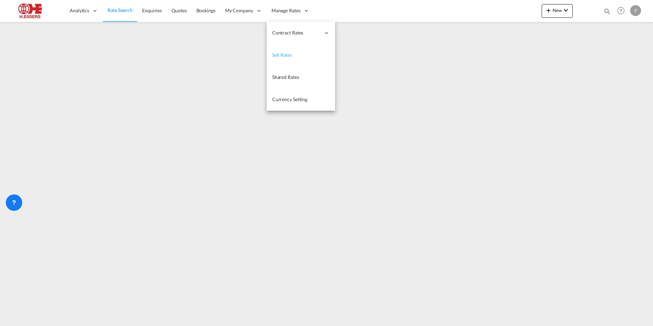
click at [284, 55] on span "Sell Rates" at bounding box center [282, 55] width 20 height 6
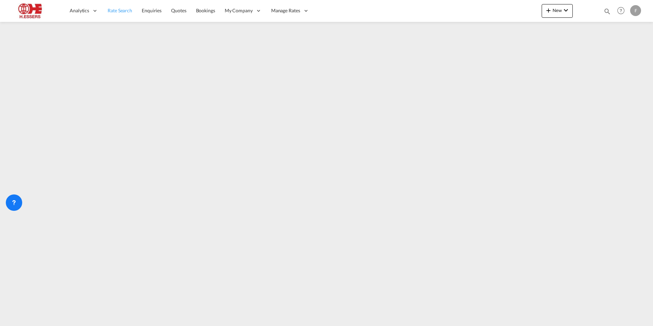
click at [121, 10] on span "Rate Search" at bounding box center [120, 11] width 25 height 6
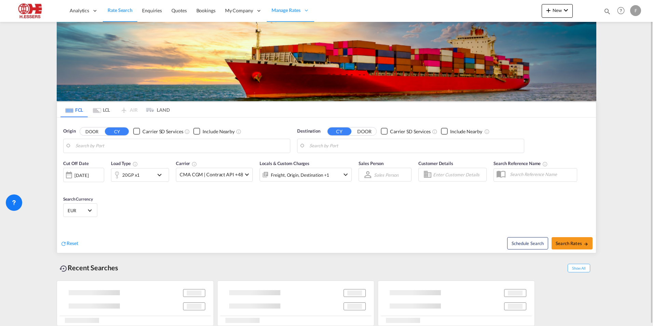
type input "[GEOGRAPHIC_DATA], NLRTM"
type input "[PERSON_NAME], BRSSZ"
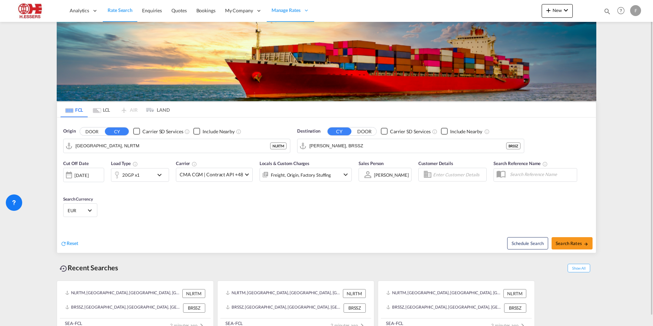
click at [88, 175] on div "[DATE]" at bounding box center [81, 175] width 14 height 6
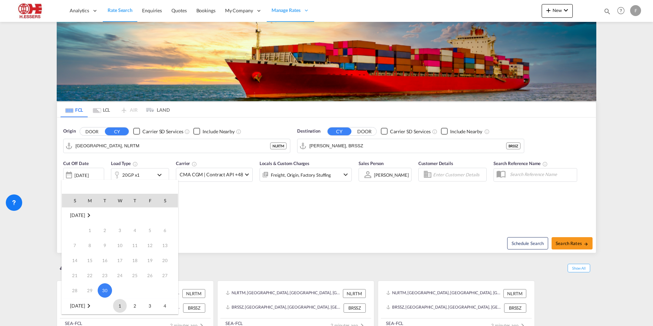
click at [118, 304] on span "1" at bounding box center [120, 306] width 14 height 14
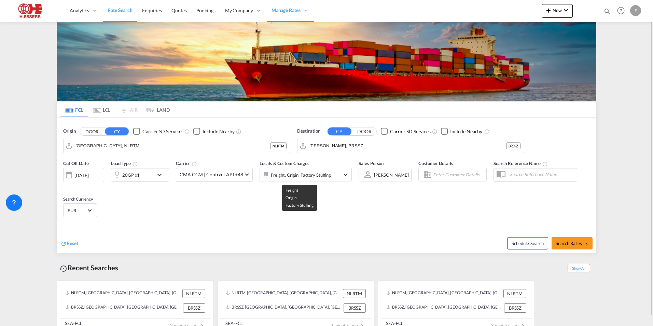
click at [309, 176] on div "Freight, Origin, Factory Stuffing" at bounding box center [301, 175] width 60 height 10
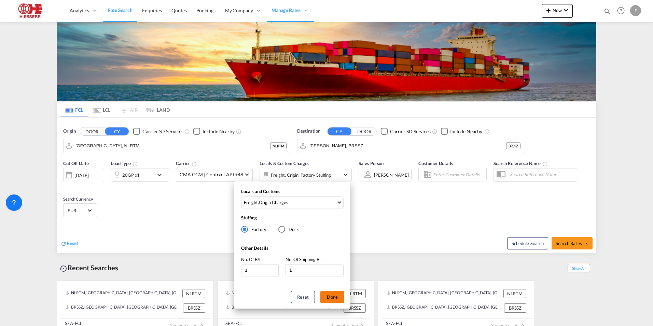
click at [326, 295] on button "Done" at bounding box center [332, 297] width 24 height 12
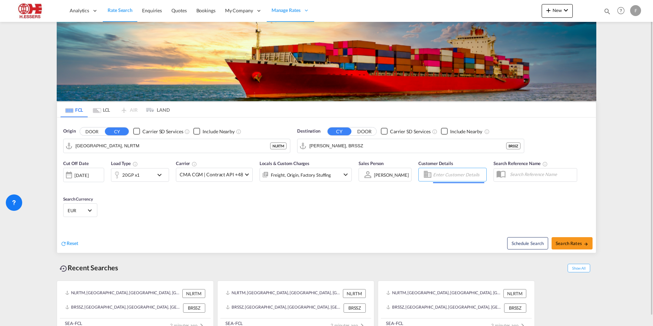
click at [452, 177] on input "Enter Customer Details" at bounding box center [458, 174] width 51 height 10
click at [456, 194] on div "Test Customer [EMAIL_ADDRESS][DOMAIN_NAME] | IQ ATALYST EXPORT" at bounding box center [493, 192] width 130 height 18
type input "IQATALYST EXPORT, Test Customer, [EMAIL_ADDRESS][DOMAIN_NAME]"
click at [580, 241] on span "Search Rates" at bounding box center [572, 242] width 33 height 5
type input "NLRTM to BRSSZ / [DATE]"
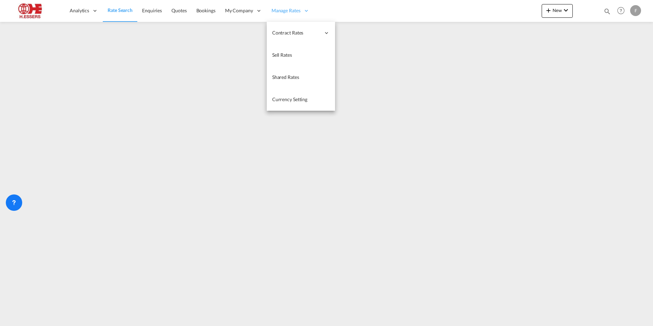
click at [289, 12] on span "Manage Rates" at bounding box center [286, 10] width 29 height 7
click at [283, 54] on span "Sell Rates" at bounding box center [282, 55] width 20 height 6
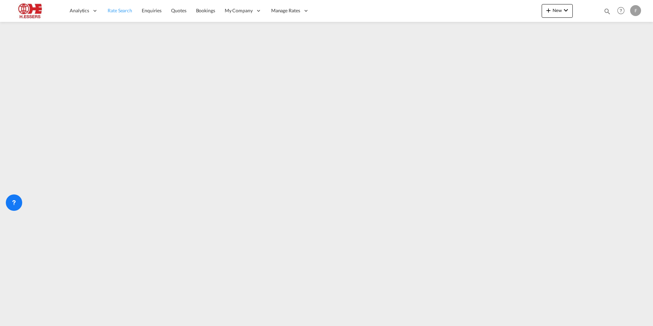
click at [125, 14] on link "Rate Search" at bounding box center [120, 11] width 34 height 22
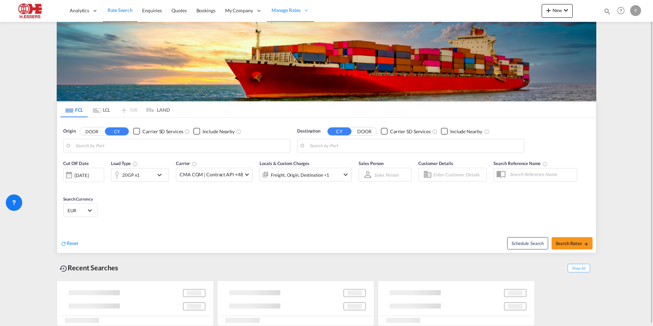
type input "[GEOGRAPHIC_DATA], NLRTM"
type input "[PERSON_NAME], BRSSZ"
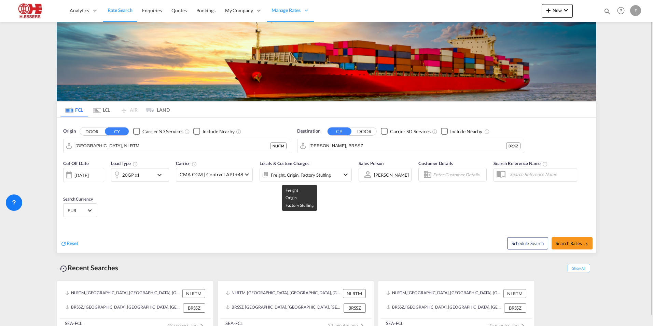
click at [312, 174] on div "Freight, Origin, Factory Stuffing" at bounding box center [301, 175] width 60 height 10
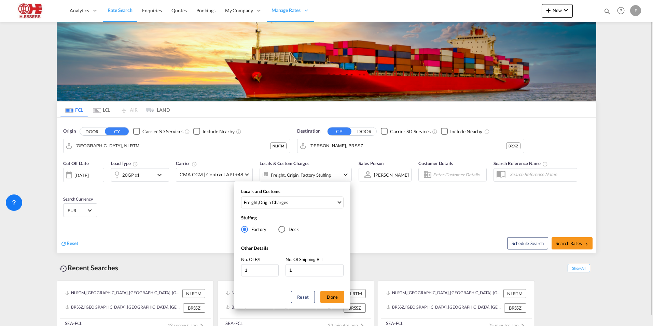
click at [312, 174] on div "Locals and Customs Freight , Origin Charges Clear All Select All Freight Origin…" at bounding box center [326, 163] width 653 height 326
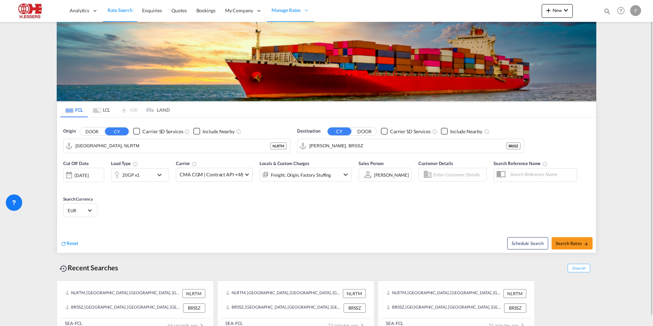
click at [456, 175] on input "Enter Customer Details" at bounding box center [458, 174] width 51 height 10
click at [463, 192] on div "Test Customer [EMAIL_ADDRESS][DOMAIN_NAME] | IQATA LYST EXPORT" at bounding box center [493, 192] width 130 height 18
type input "IQATALYST EXPORT, Test Customer, [EMAIL_ADDRESS][DOMAIN_NAME]"
click at [576, 243] on span "Search Rates" at bounding box center [572, 242] width 33 height 5
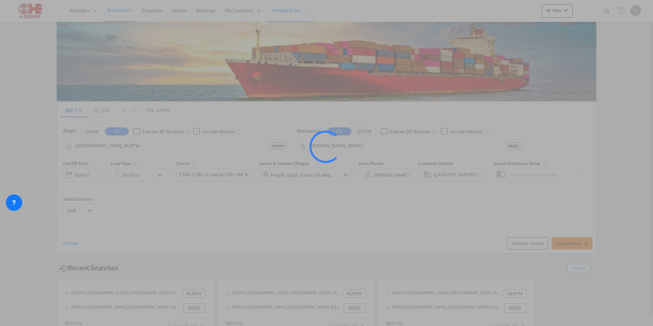
type input "NLRTM to BRSSZ / [DATE]"
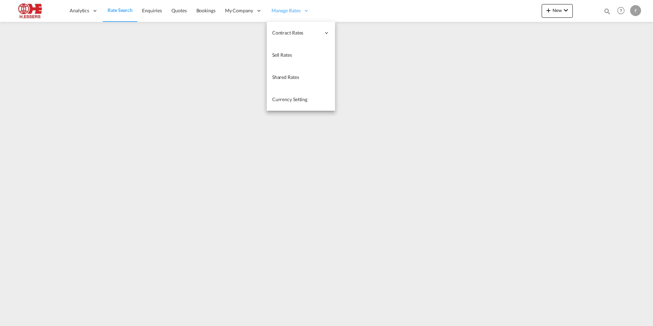
click at [281, 8] on span "Manage Rates" at bounding box center [286, 10] width 29 height 7
click at [286, 55] on span "Sell Rates" at bounding box center [282, 55] width 20 height 6
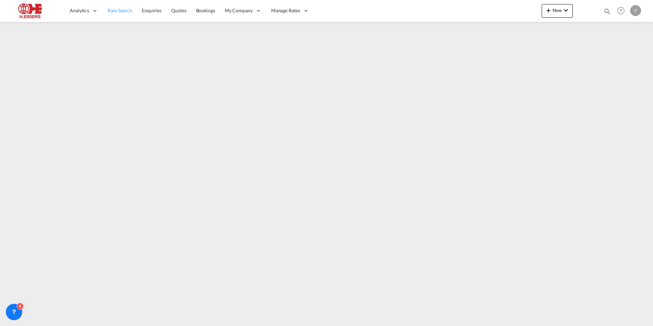
click at [122, 11] on span "Rate Search" at bounding box center [120, 11] width 25 height 6
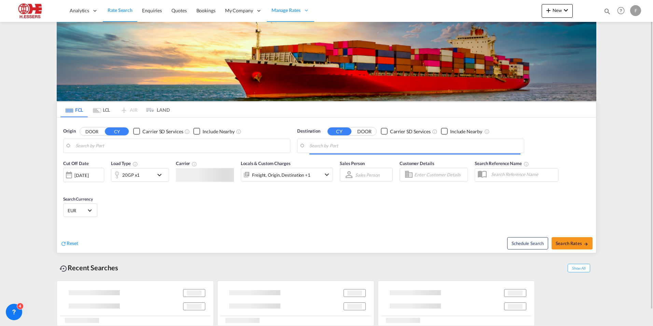
click at [113, 145] on input "Search by Port" at bounding box center [180, 146] width 211 height 10
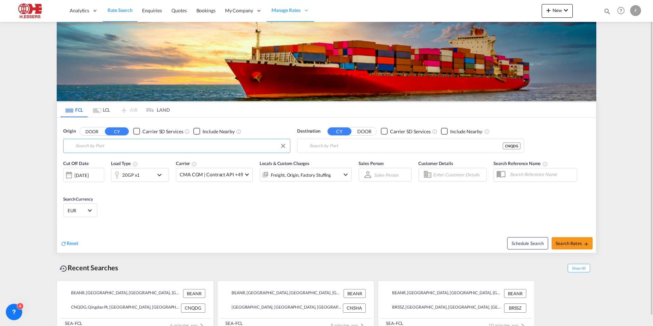
type input "[GEOGRAPHIC_DATA], BEANR"
type input "Qingdao Pt, CNQDG"
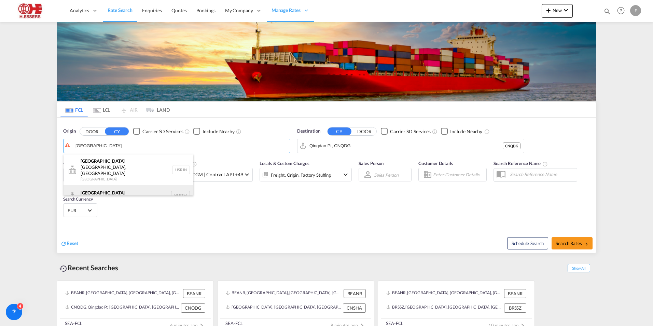
click at [105, 189] on div "Rotterdam Netherlands NLRTM" at bounding box center [129, 195] width 130 height 20
type input "[GEOGRAPHIC_DATA], NLRTM"
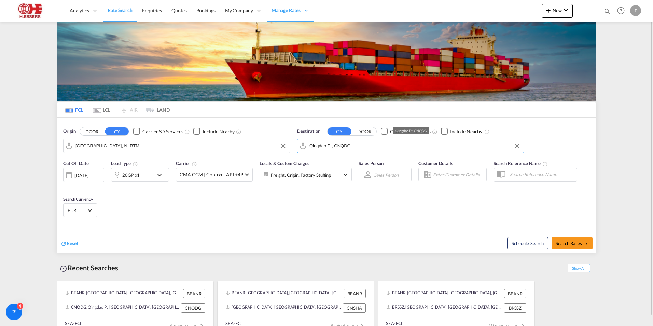
click at [347, 150] on input "Qingdao Pt, CNQDG" at bounding box center [414, 146] width 211 height 10
click at [337, 162] on div "Ho Chi Minh City (Saigon) Viet Nam VNSGN" at bounding box center [362, 166] width 130 height 25
click at [331, 163] on div "Dubai United Arab Emirates AEDXB" at bounding box center [362, 164] width 130 height 20
type input "Dubai, AEDXB"
click at [81, 173] on div "[DATE]" at bounding box center [81, 175] width 14 height 6
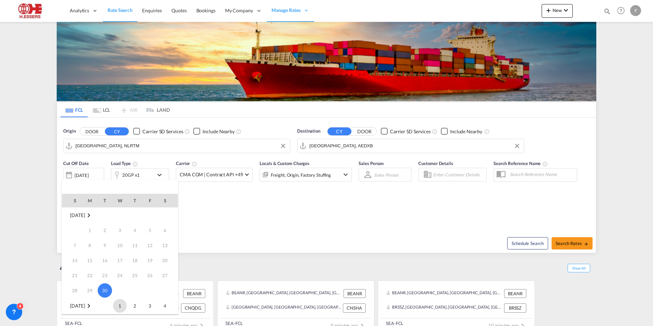
click at [120, 307] on span "1" at bounding box center [120, 306] width 14 height 14
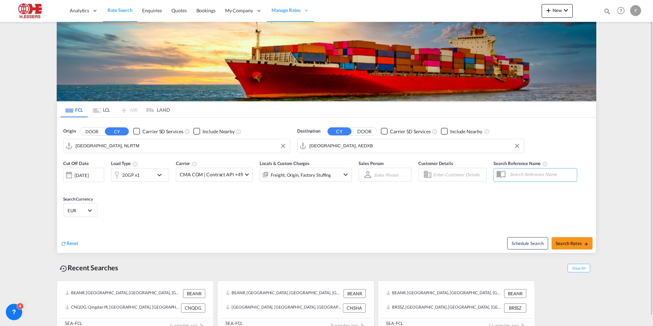
click at [440, 178] on input "Enter Customer Details" at bounding box center [458, 174] width 51 height 10
click at [453, 193] on div "Test Customer testshipper@essers.com | IQATAL YST EXPORT" at bounding box center [493, 192] width 130 height 18
type input "IQATALYST EXPORT, Test Customer, [EMAIL_ADDRESS][DOMAIN_NAME]"
click at [571, 245] on span "Search Rates" at bounding box center [572, 242] width 33 height 5
type input "NLRTM to AEDXB / 1 Oct 2025"
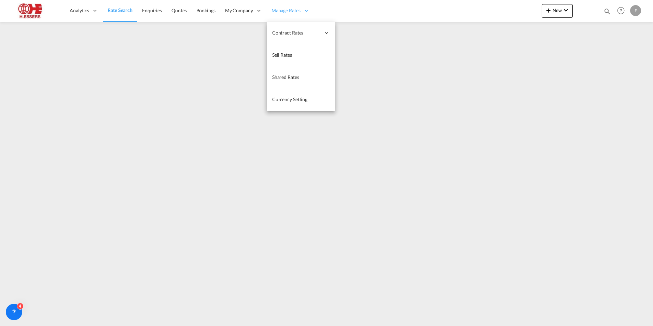
click at [290, 9] on span "Manage Rates" at bounding box center [286, 10] width 29 height 7
click at [284, 55] on span "Sell Rates" at bounding box center [282, 55] width 20 height 6
